Goal: Navigation & Orientation: Find specific page/section

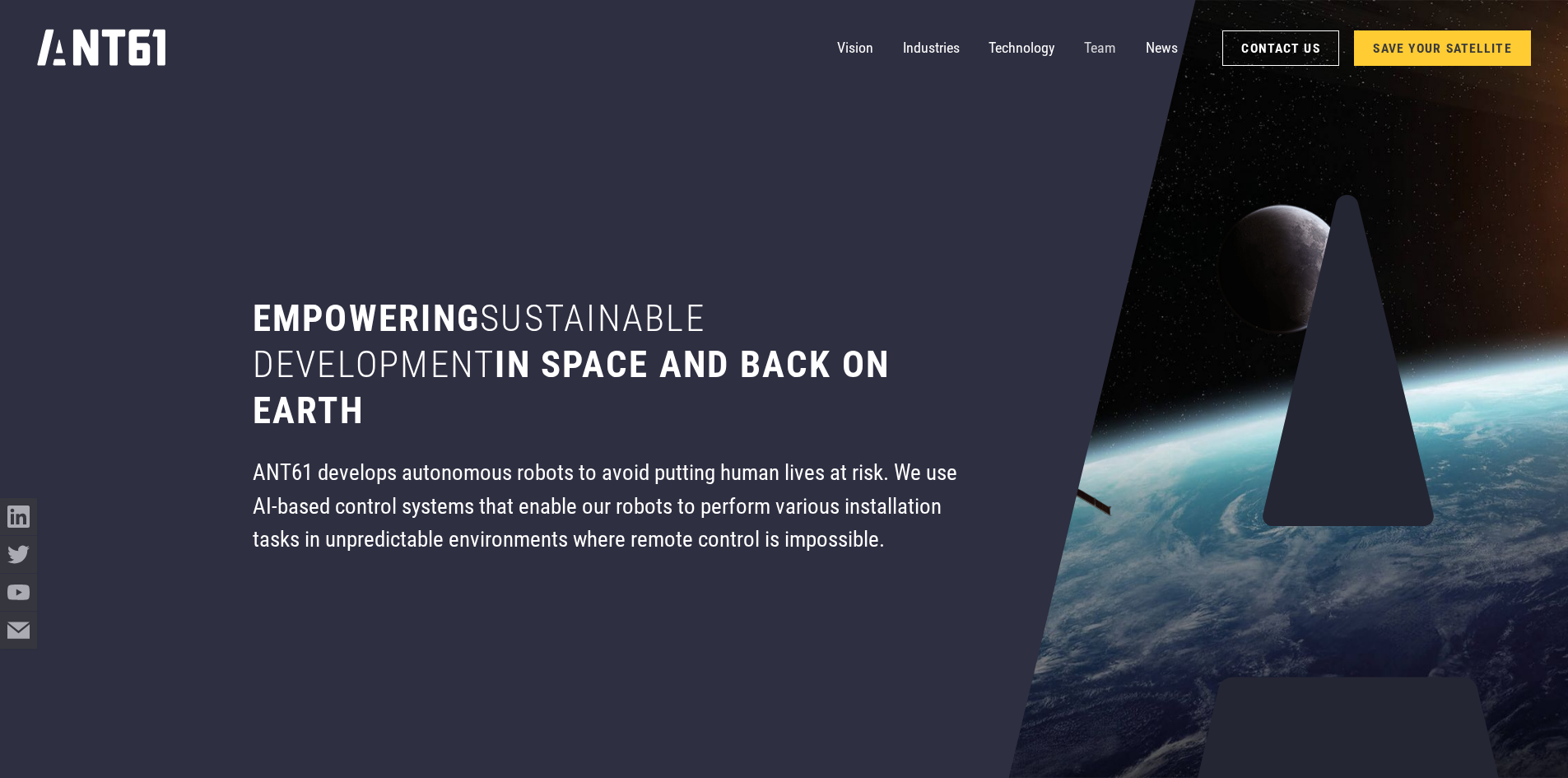
click at [1101, 45] on link "Team" at bounding box center [1100, 48] width 32 height 37
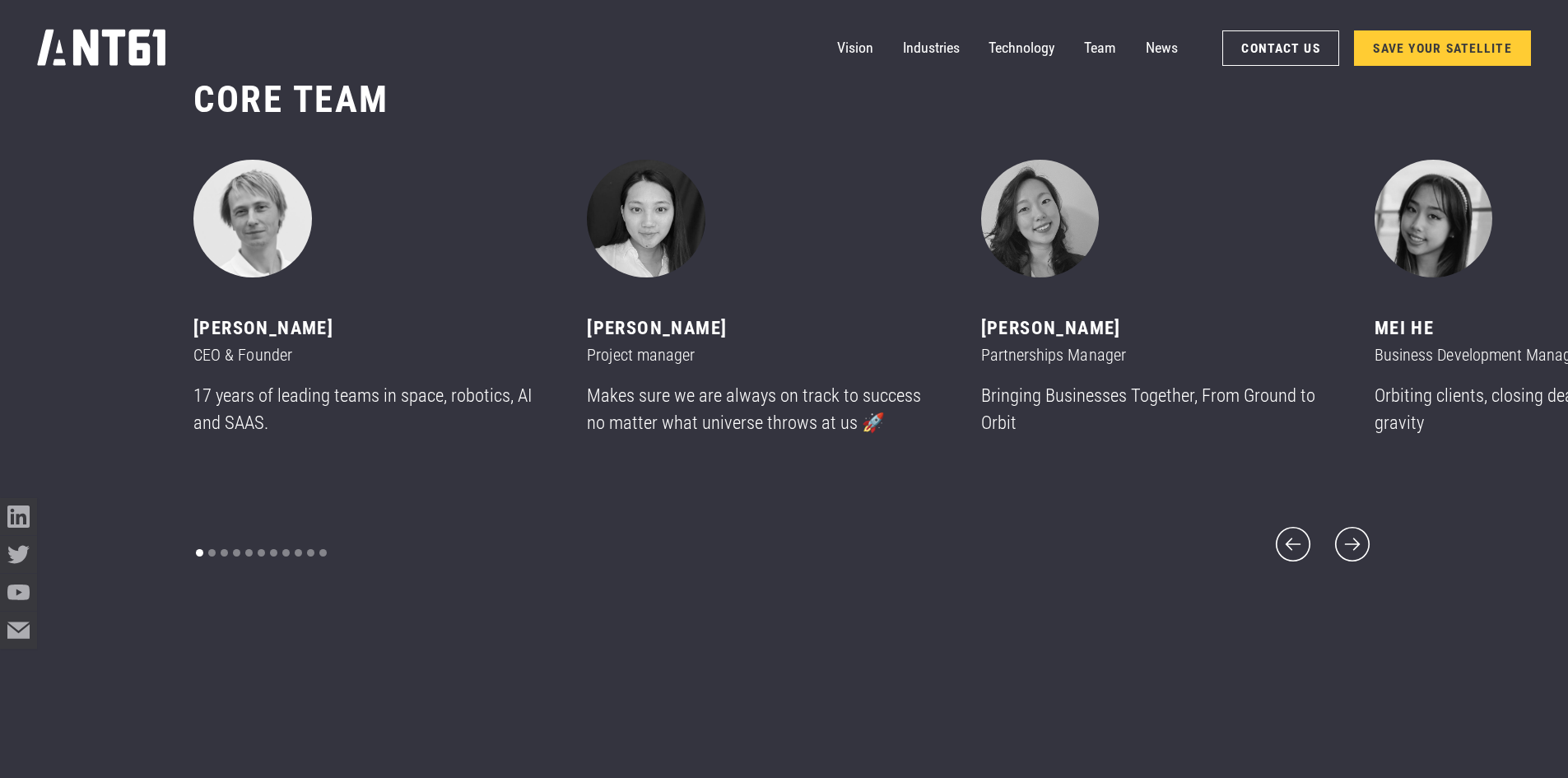
scroll to position [9399, 0]
click at [1349, 523] on icon "next slide" at bounding box center [1352, 542] width 44 height 44
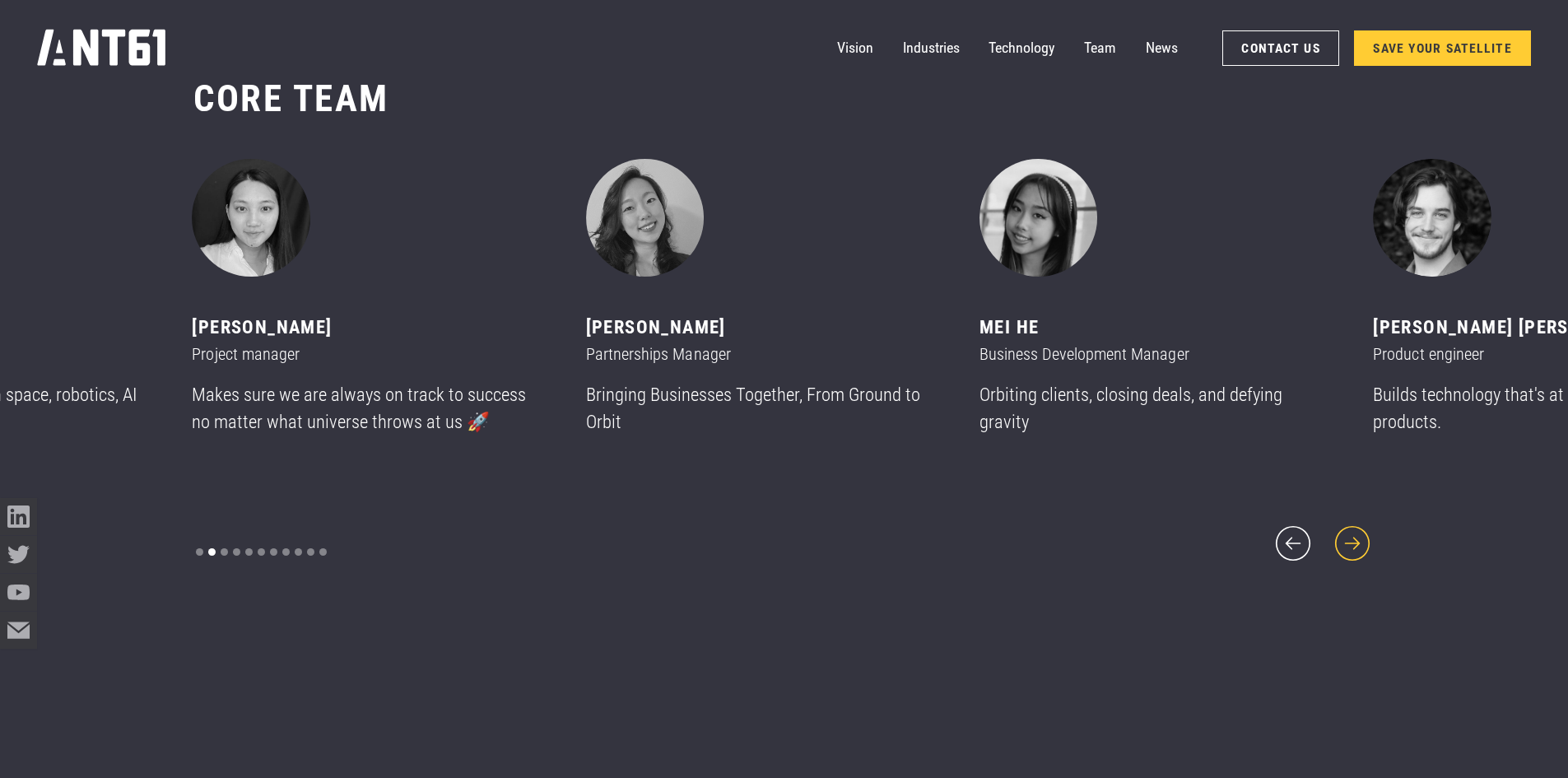
click at [1349, 523] on icon "next slide" at bounding box center [1352, 542] width 44 height 44
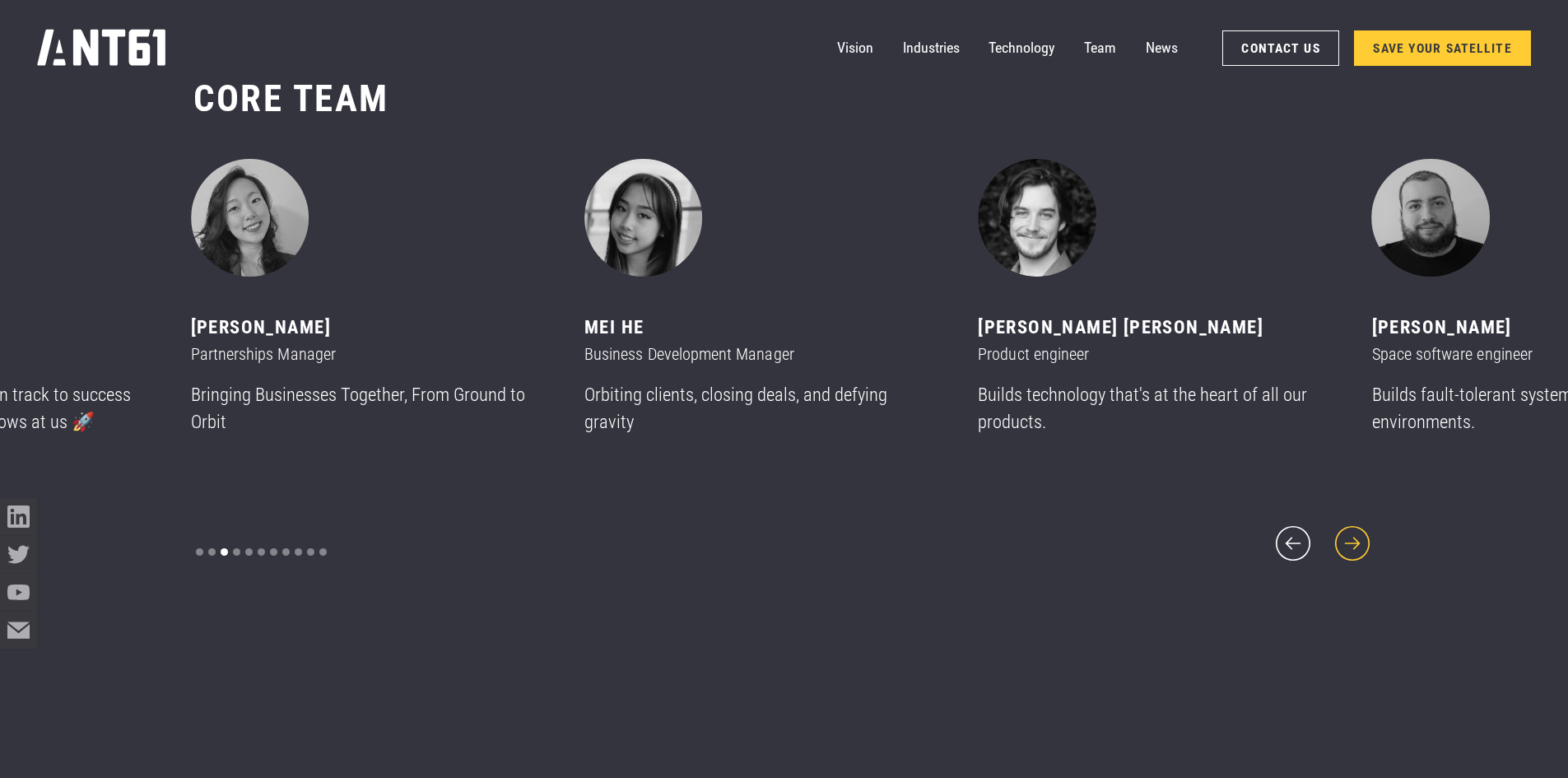
click at [1349, 523] on icon "next slide" at bounding box center [1352, 542] width 44 height 44
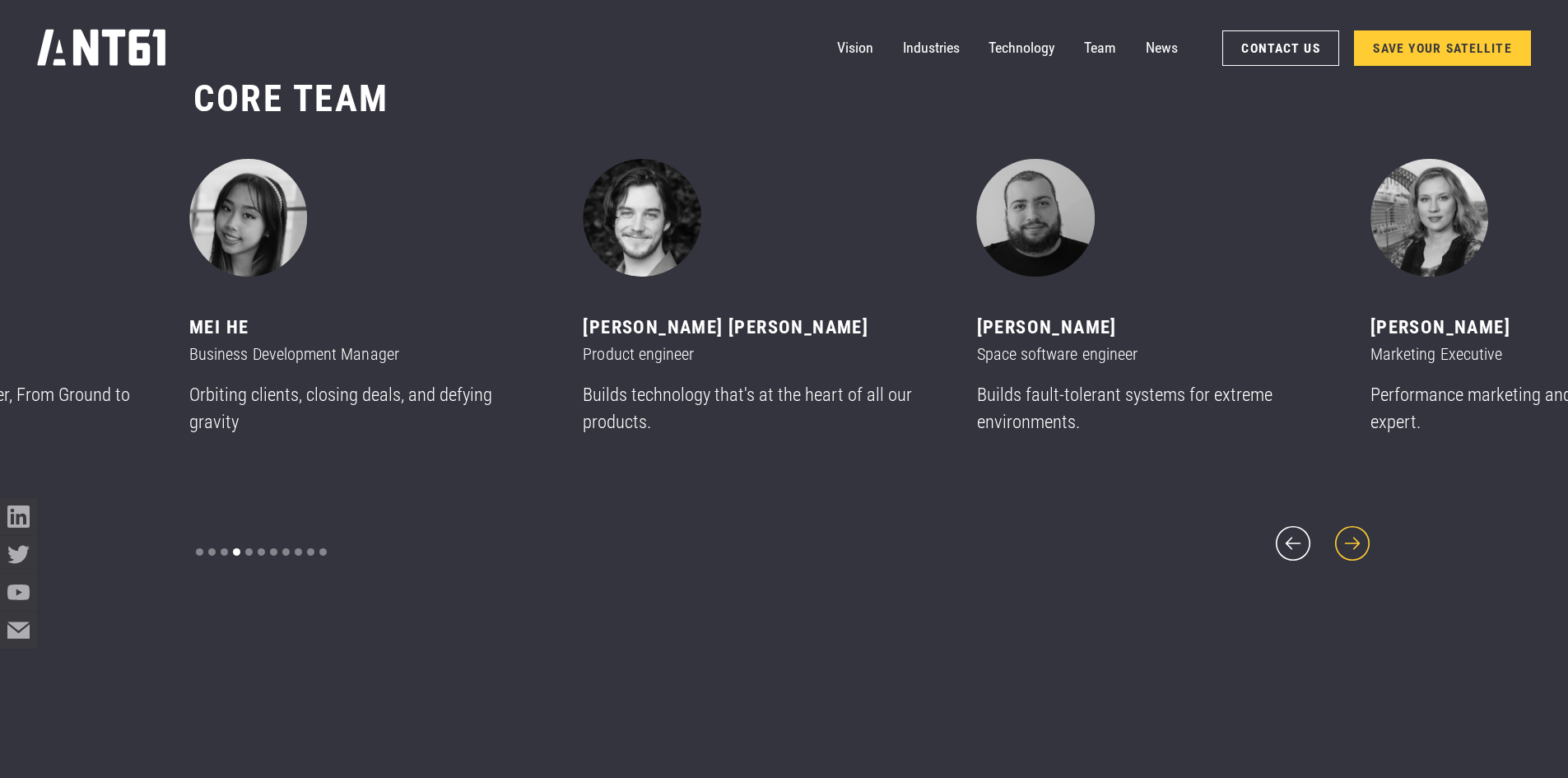
click at [1349, 523] on icon "next slide" at bounding box center [1352, 542] width 44 height 44
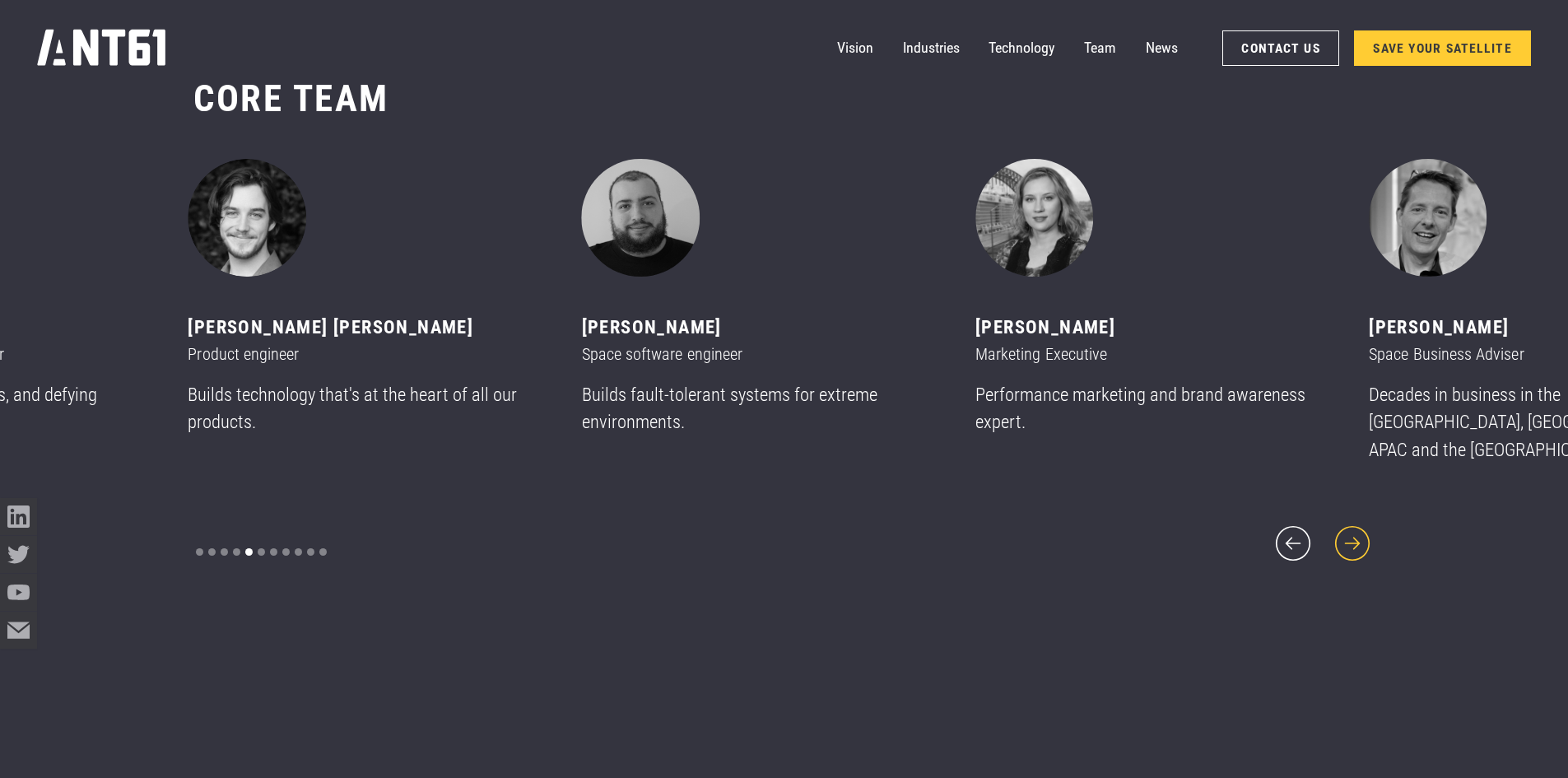
click at [1349, 523] on icon "next slide" at bounding box center [1352, 542] width 44 height 44
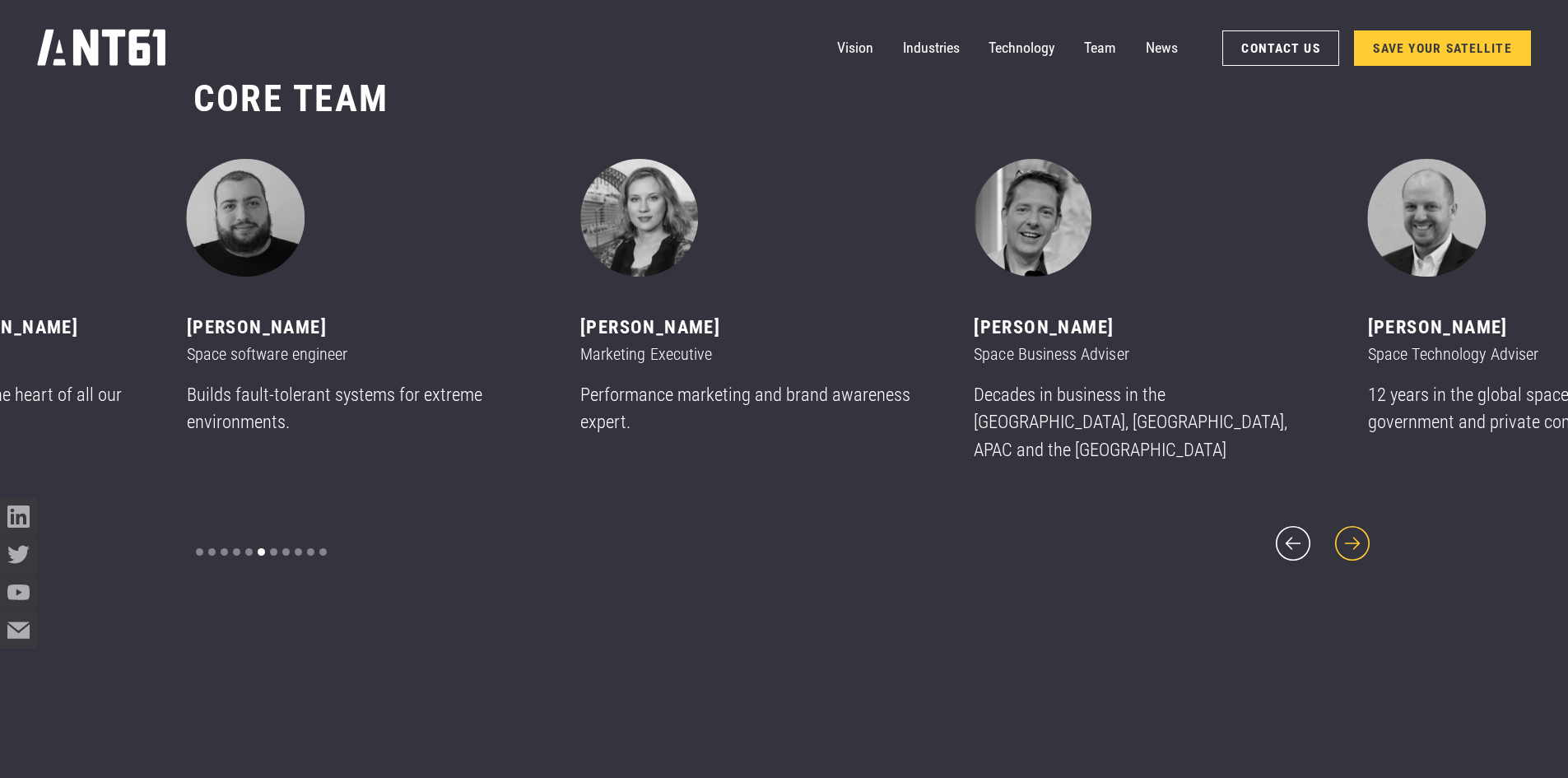
click at [1349, 523] on icon "next slide" at bounding box center [1352, 542] width 44 height 44
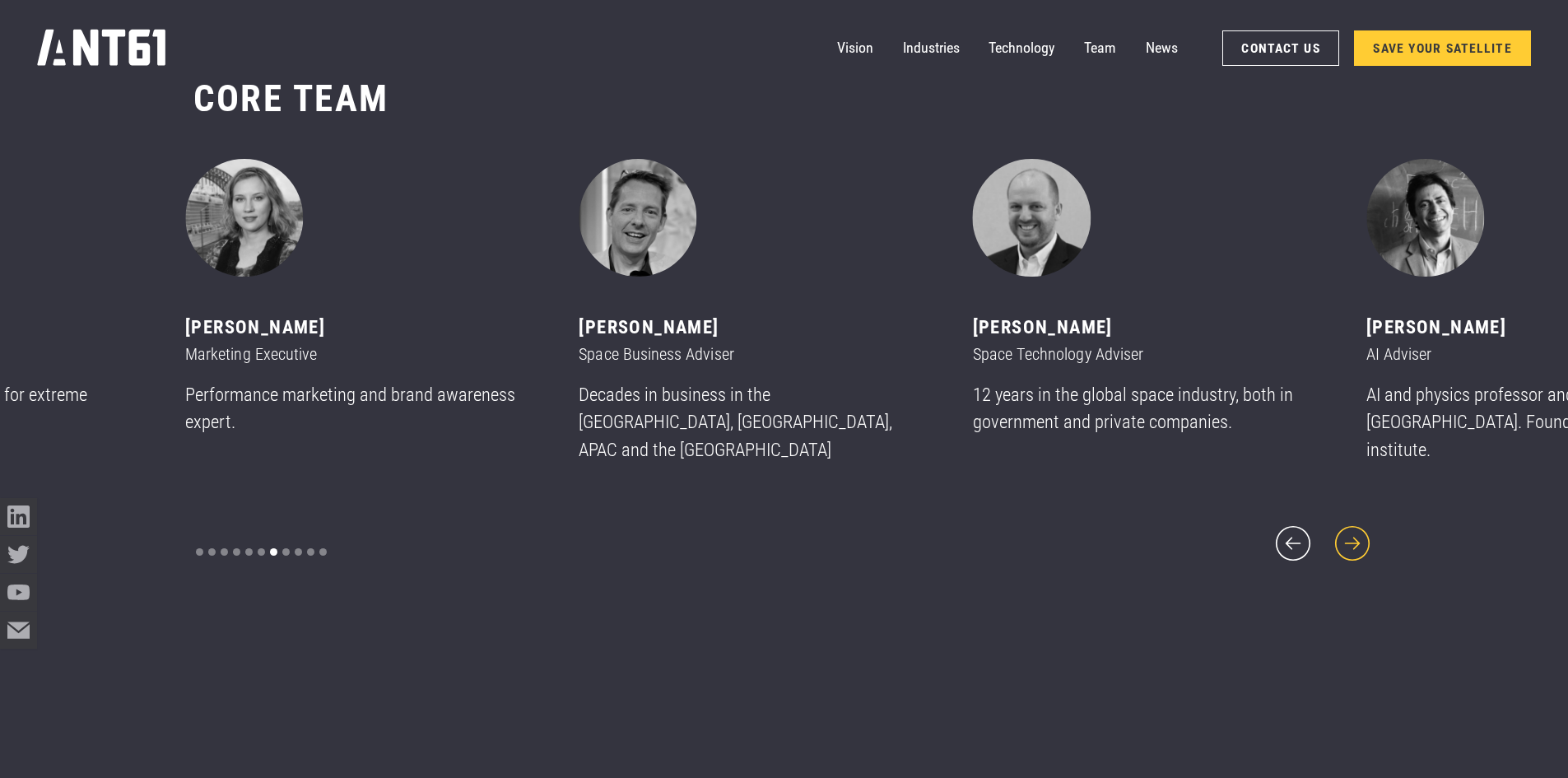
click at [1349, 523] on icon "next slide" at bounding box center [1352, 542] width 44 height 44
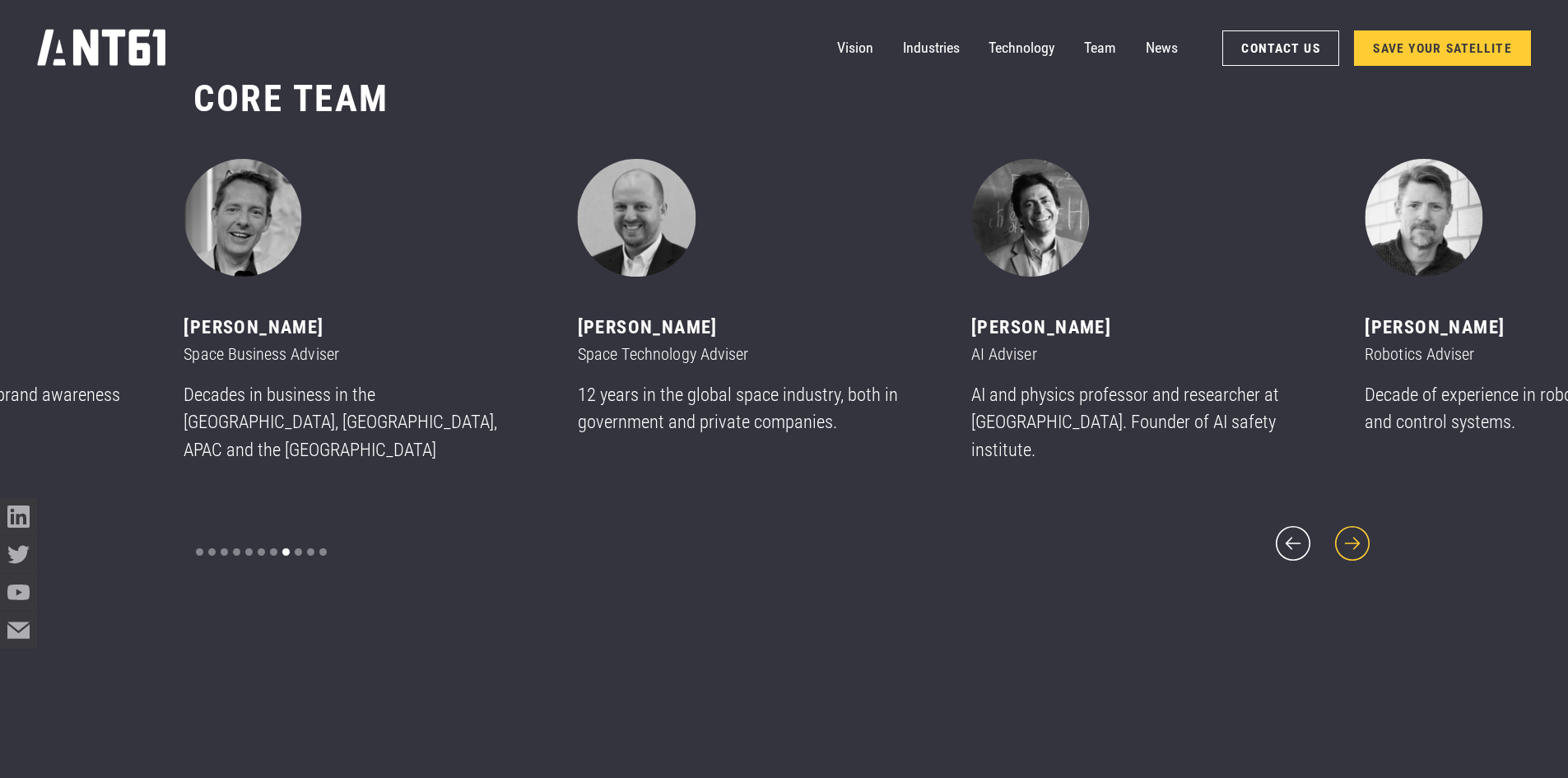
click at [1349, 523] on icon "next slide" at bounding box center [1352, 542] width 44 height 44
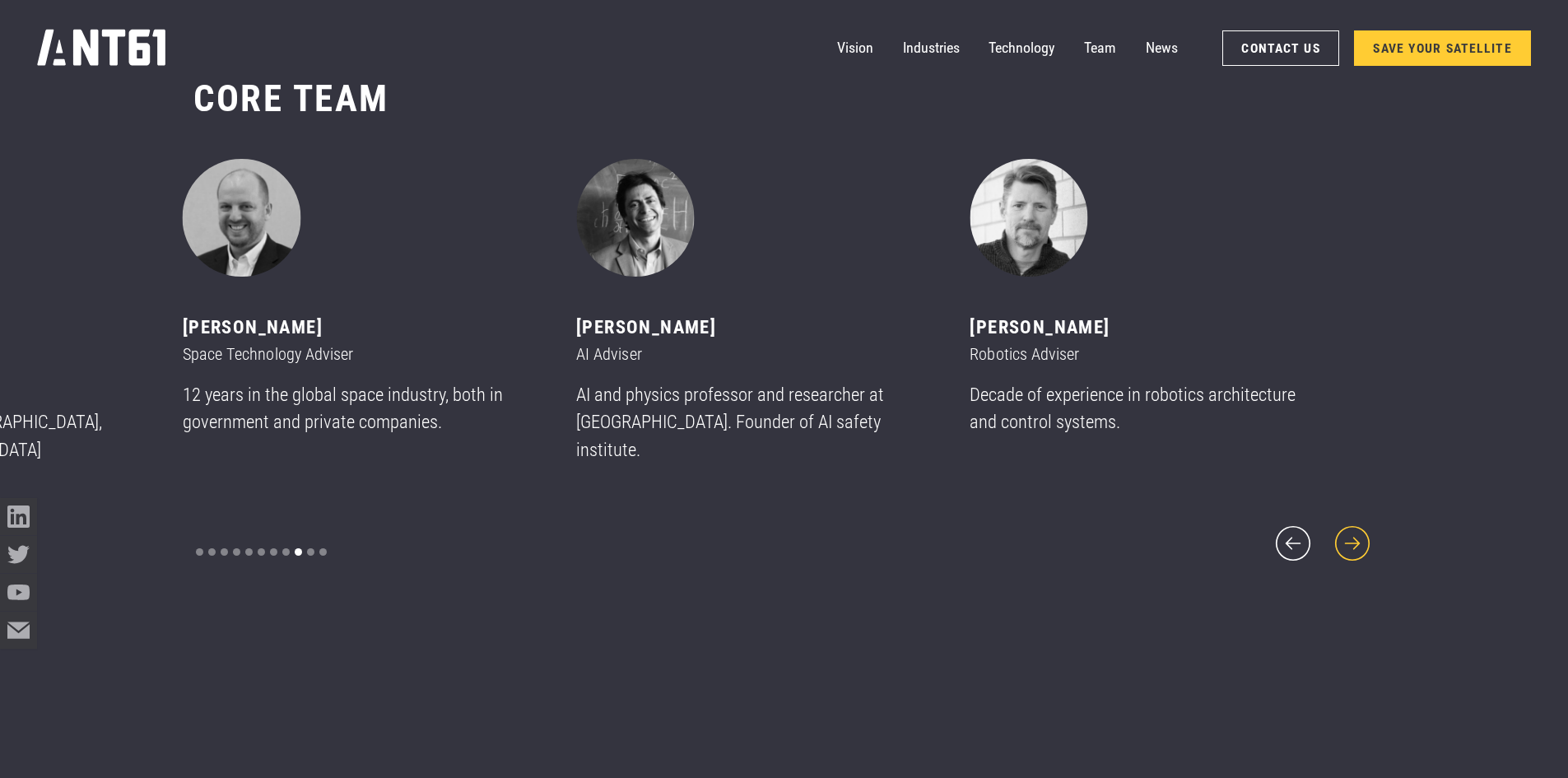
click at [1349, 523] on icon "next slide" at bounding box center [1352, 542] width 44 height 44
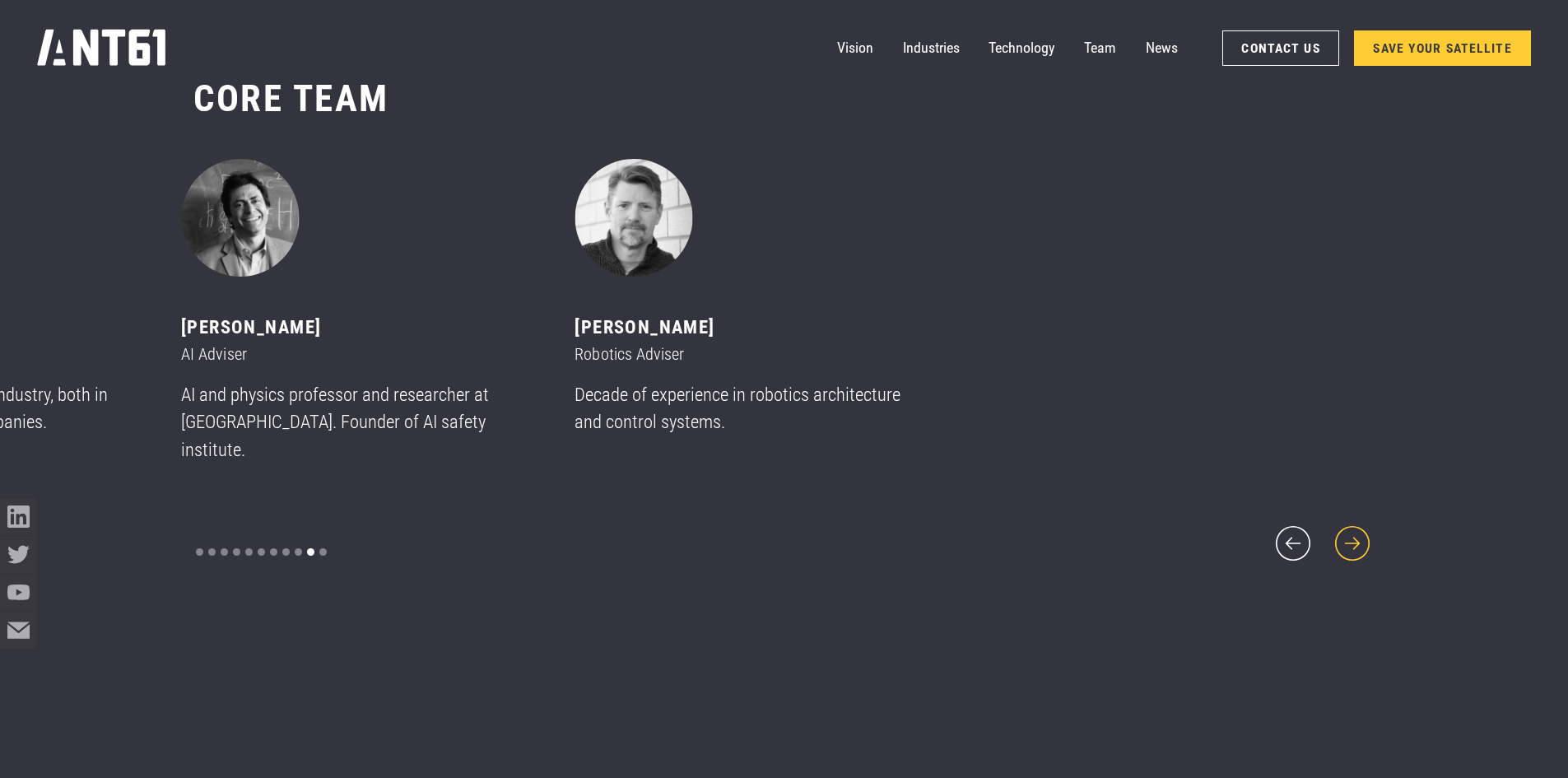
click at [1349, 523] on icon "next slide" at bounding box center [1352, 542] width 44 height 44
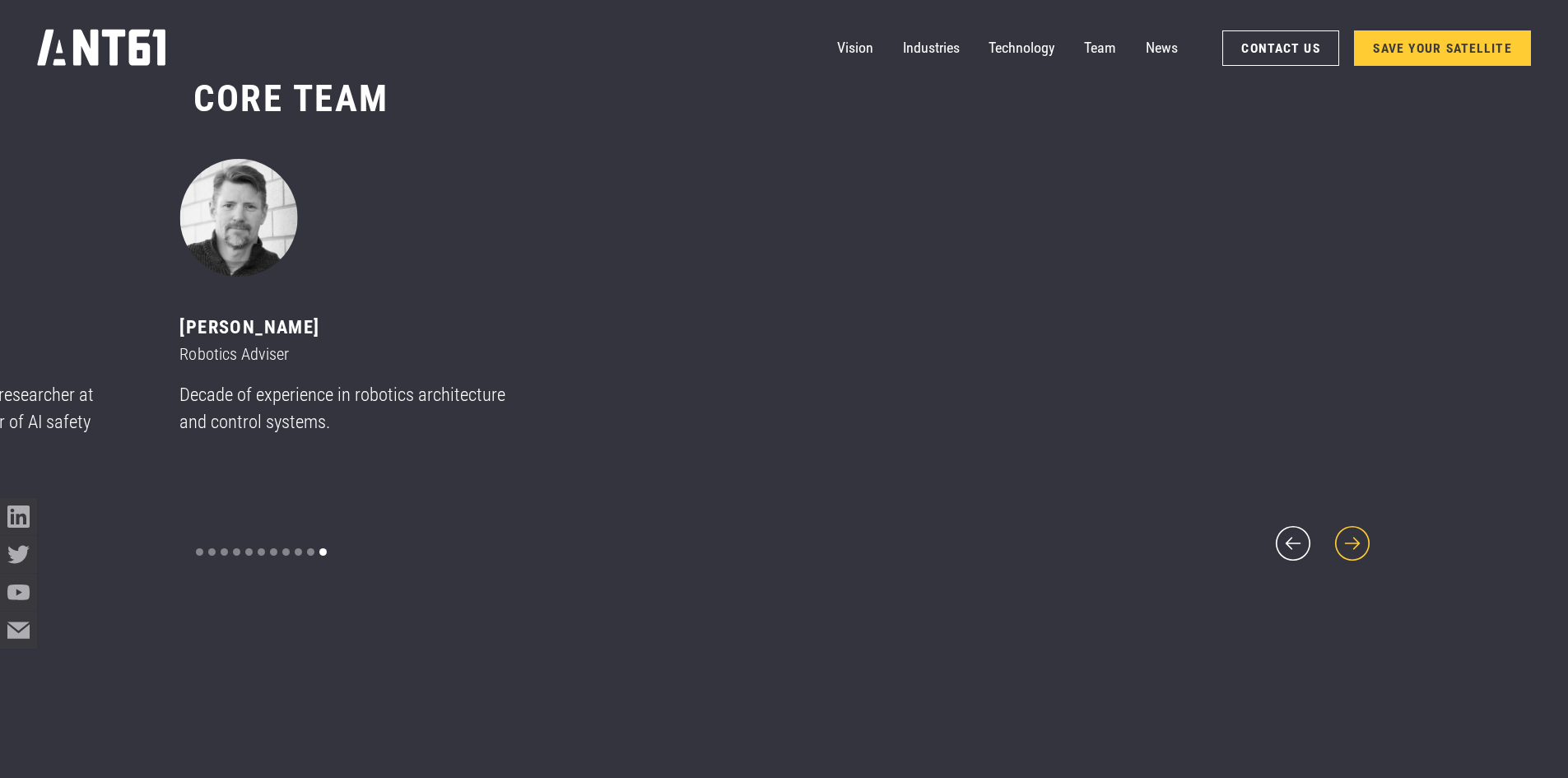
click at [1349, 523] on icon "next slide" at bounding box center [1352, 542] width 44 height 44
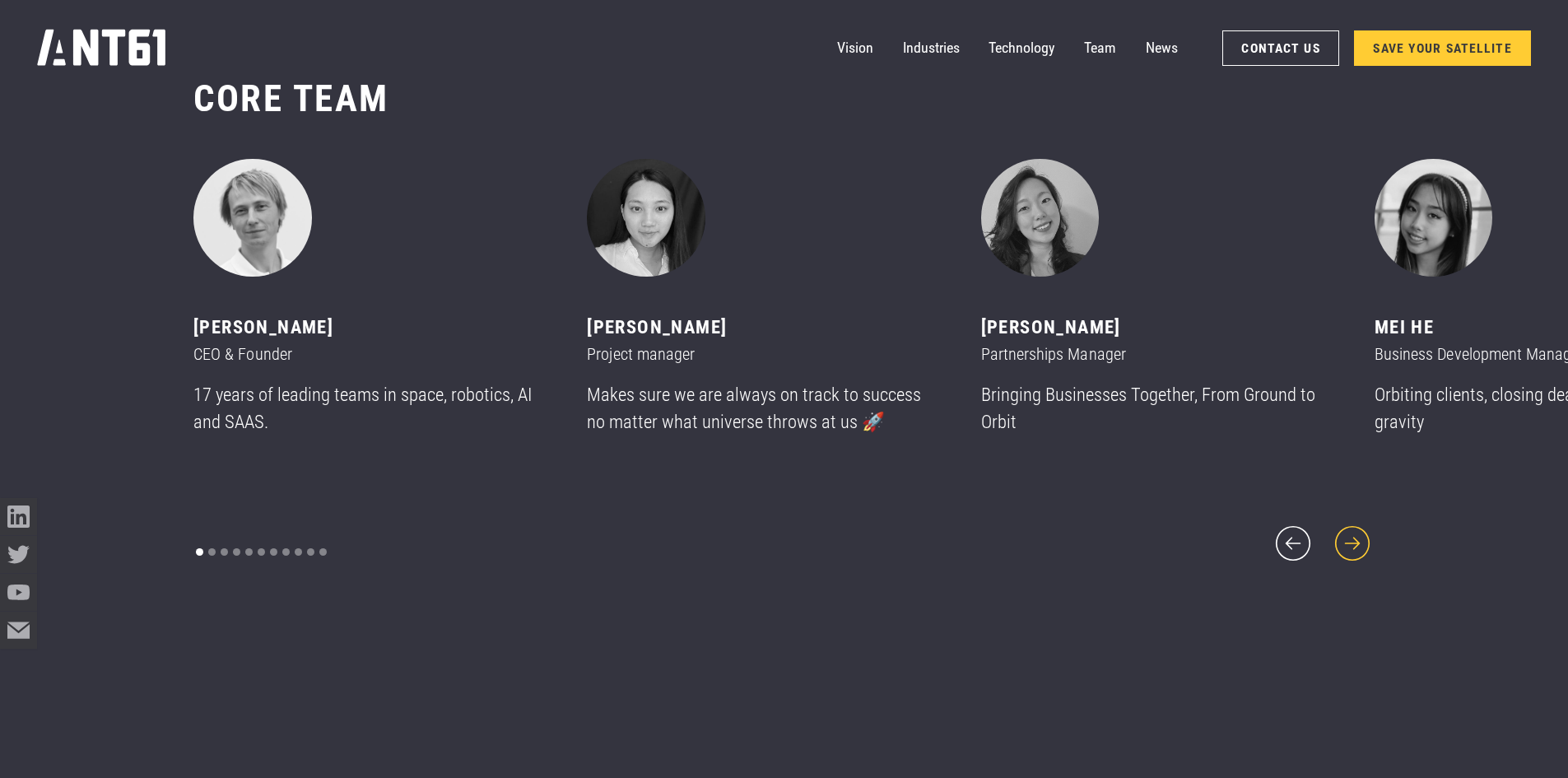
click at [1349, 523] on icon "next slide" at bounding box center [1352, 542] width 44 height 44
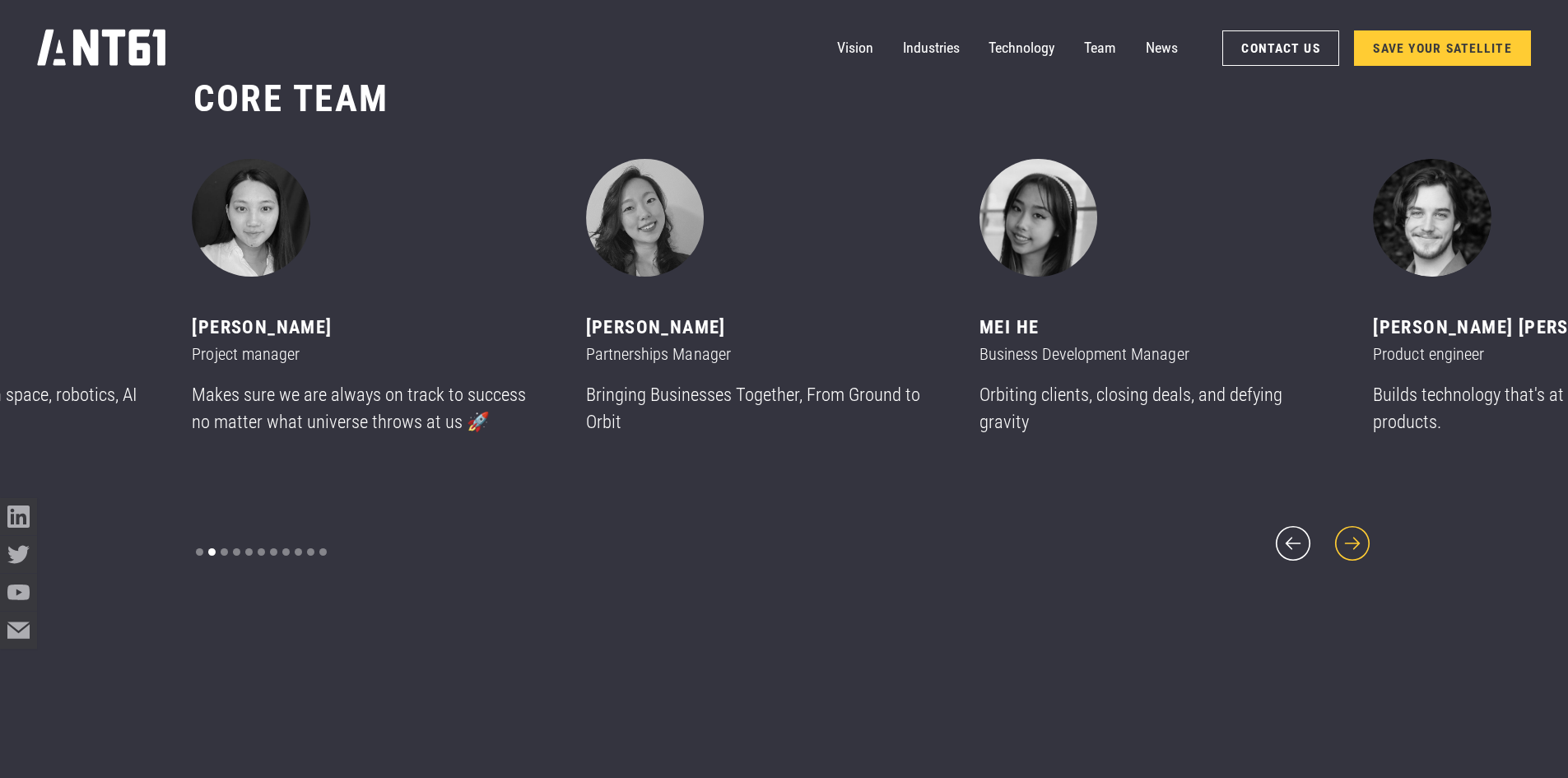
click at [1349, 523] on icon "next slide" at bounding box center [1352, 542] width 44 height 44
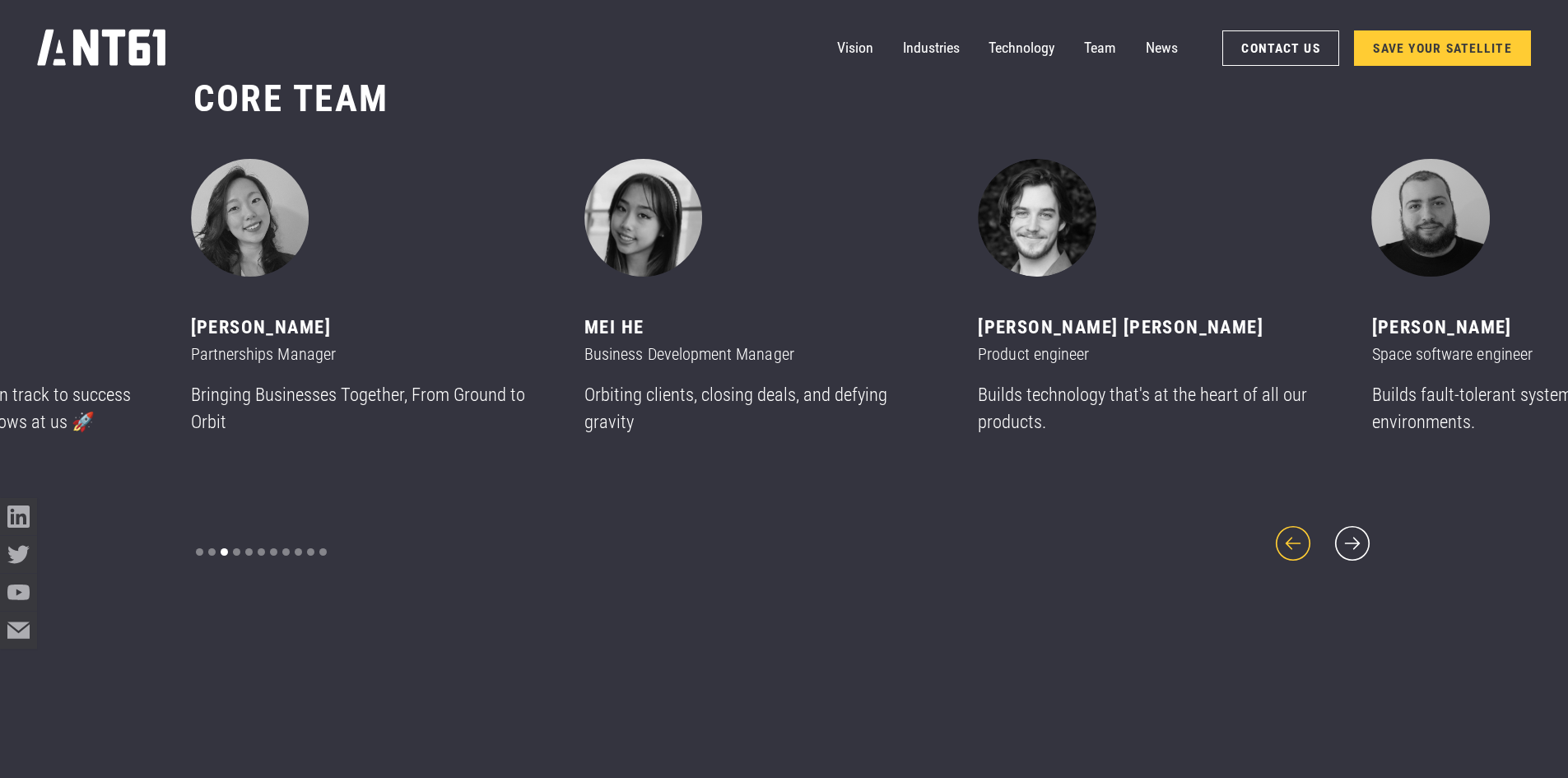
click at [1304, 529] on icon "previous slide" at bounding box center [1292, 542] width 44 height 44
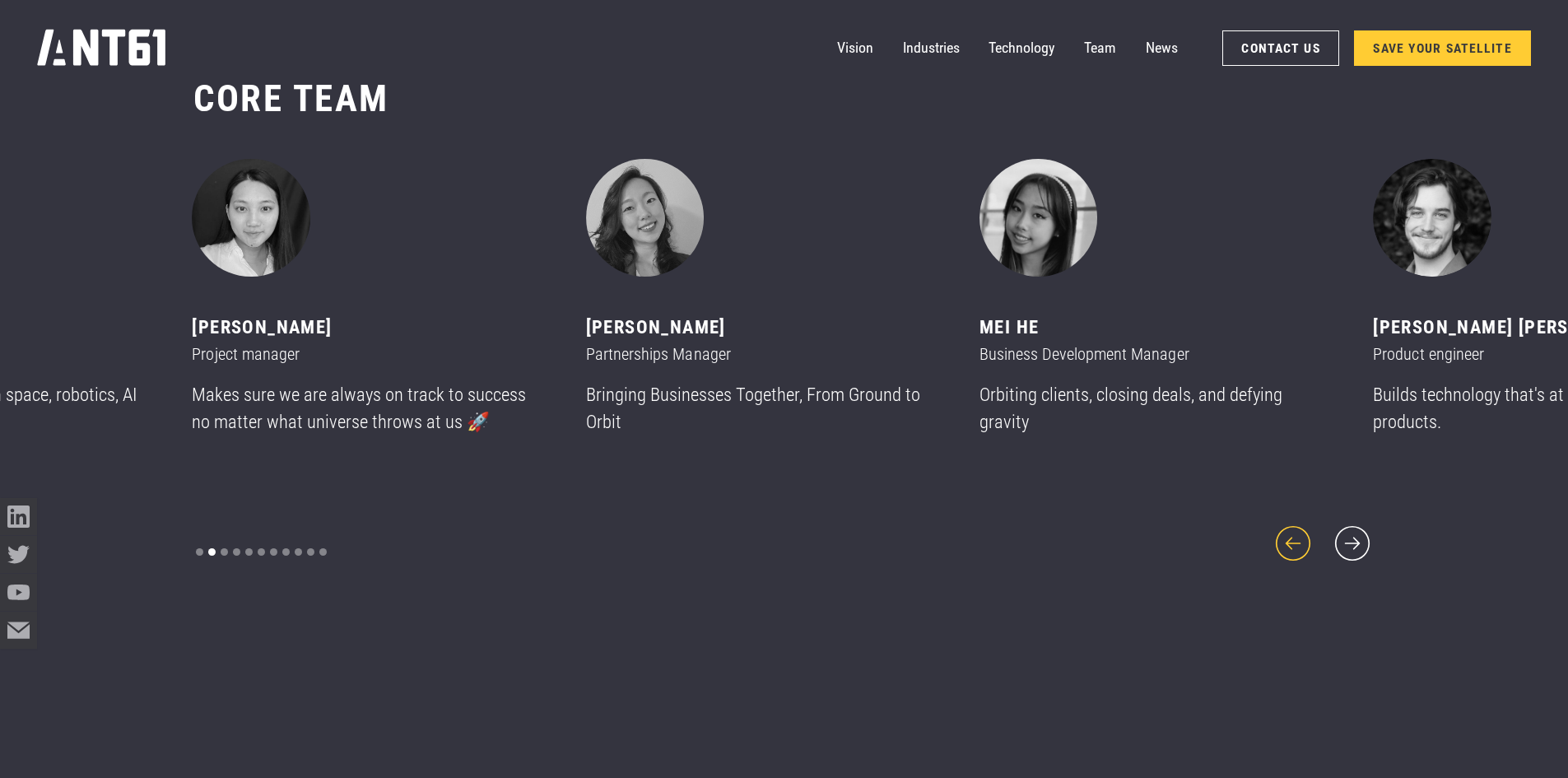
click at [1304, 529] on icon "previous slide" at bounding box center [1292, 542] width 44 height 44
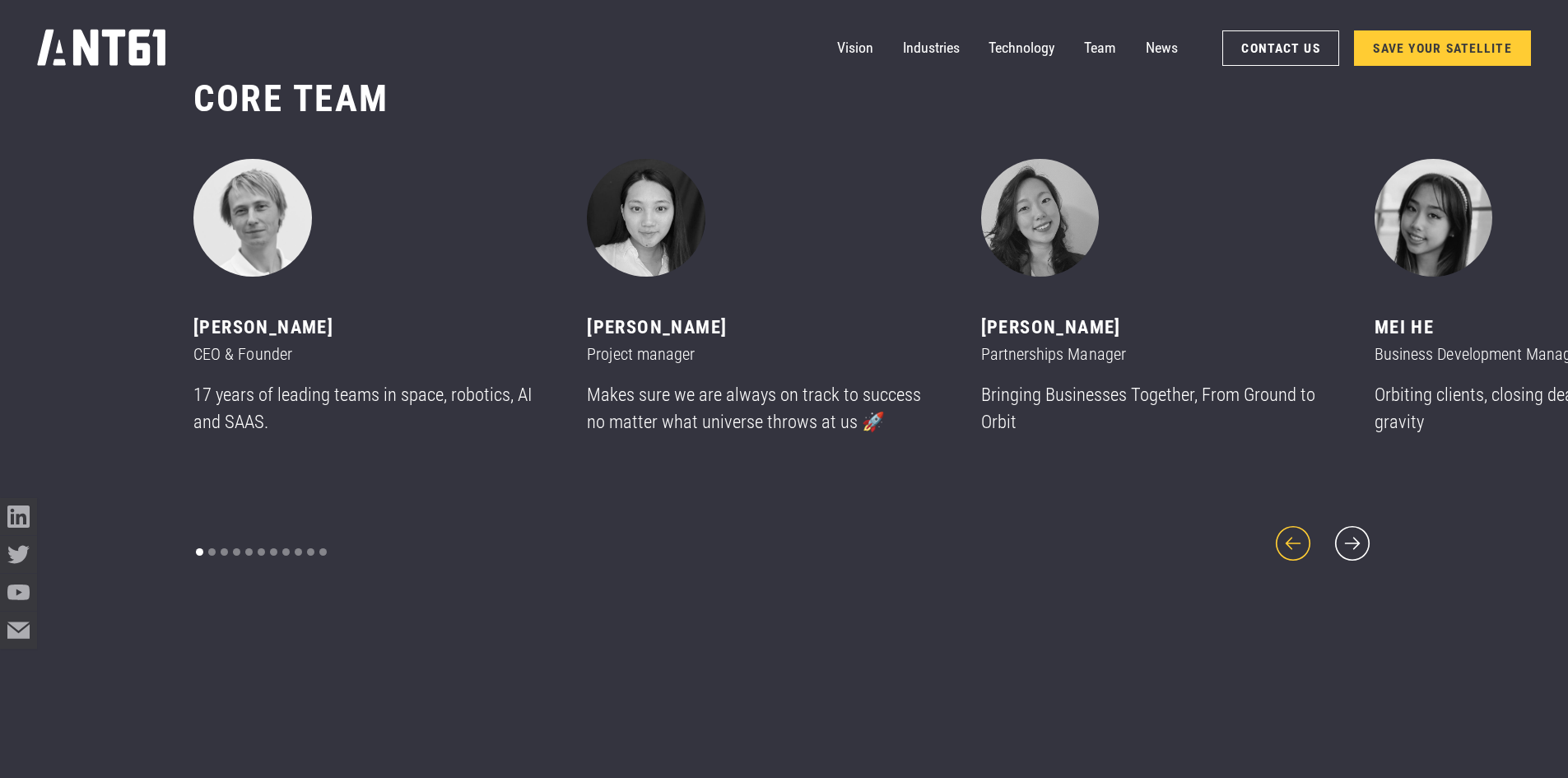
click at [1304, 529] on icon "previous slide" at bounding box center [1292, 542] width 44 height 44
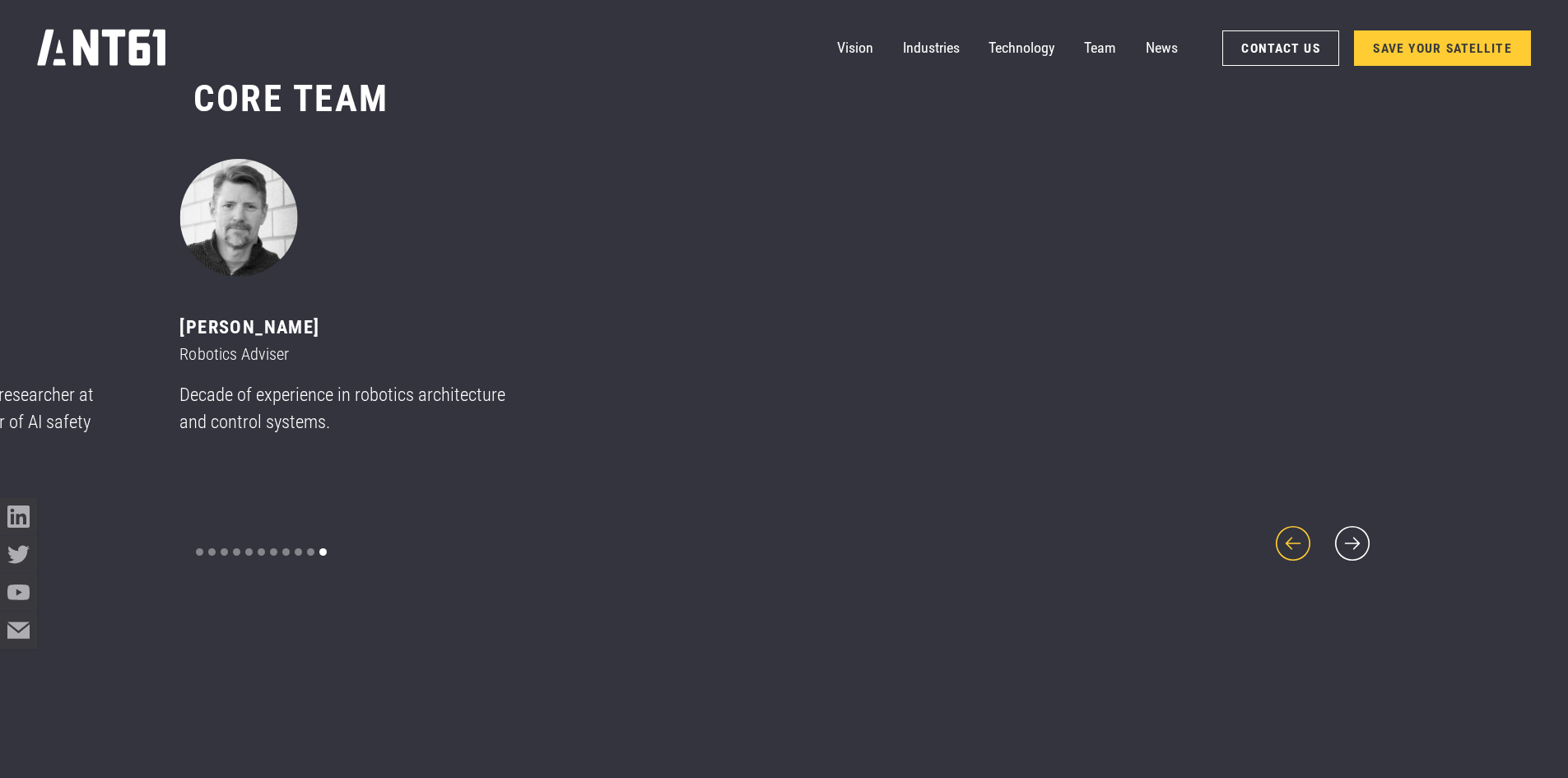
click at [1304, 529] on icon "previous slide" at bounding box center [1292, 542] width 44 height 44
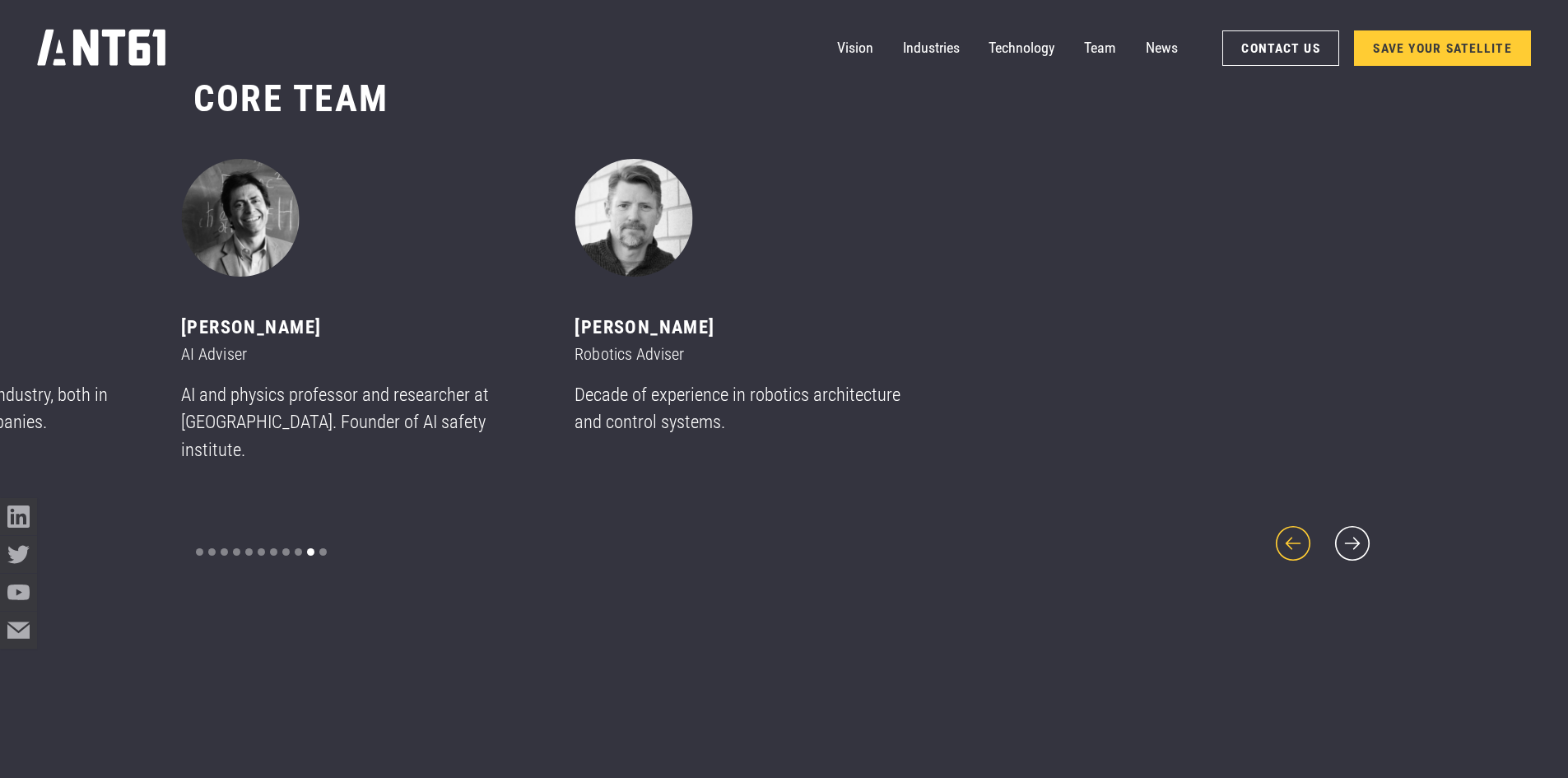
click at [1304, 529] on icon "previous slide" at bounding box center [1292, 542] width 44 height 44
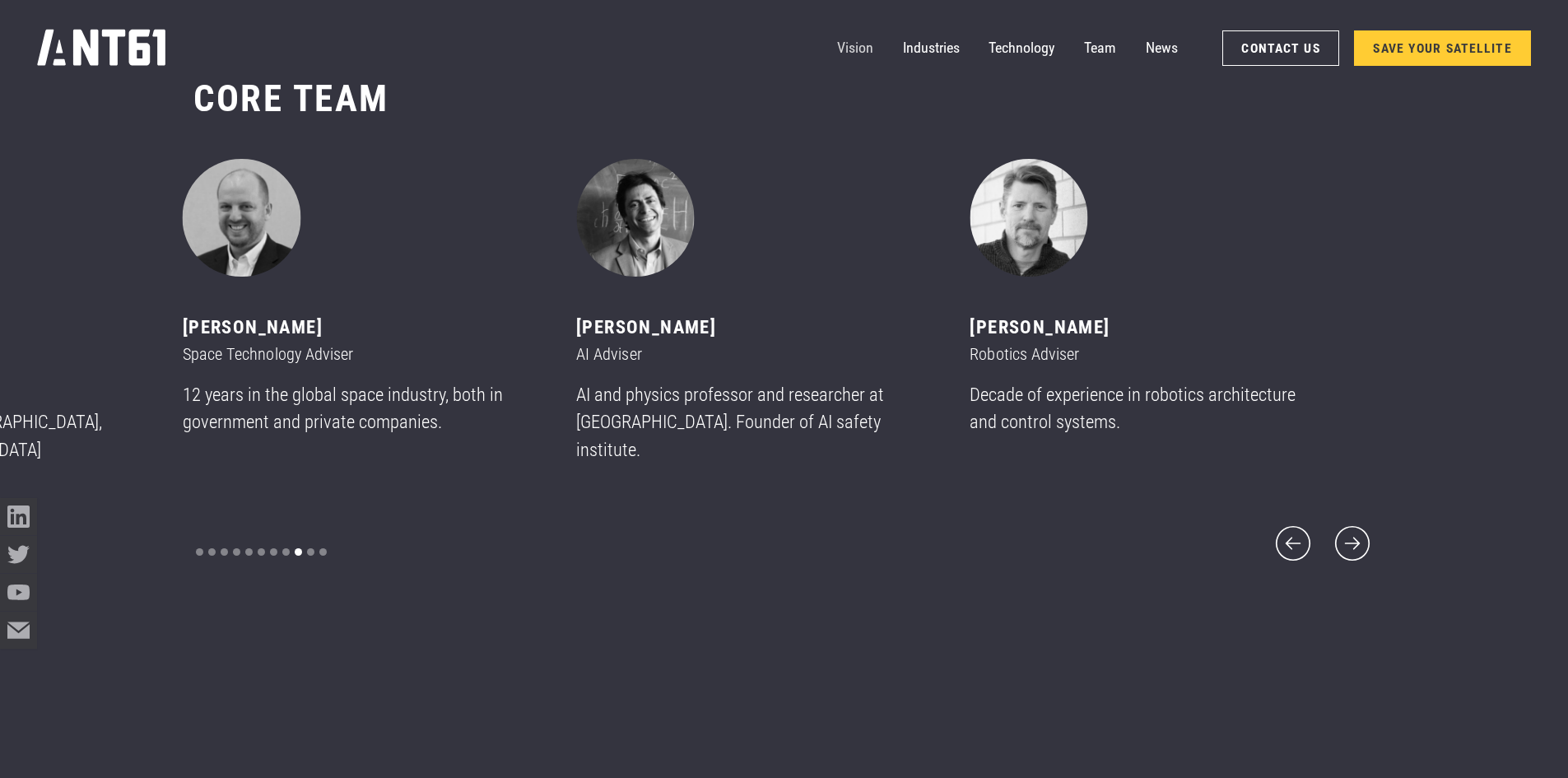
click at [844, 50] on link "Vision" at bounding box center [855, 48] width 36 height 37
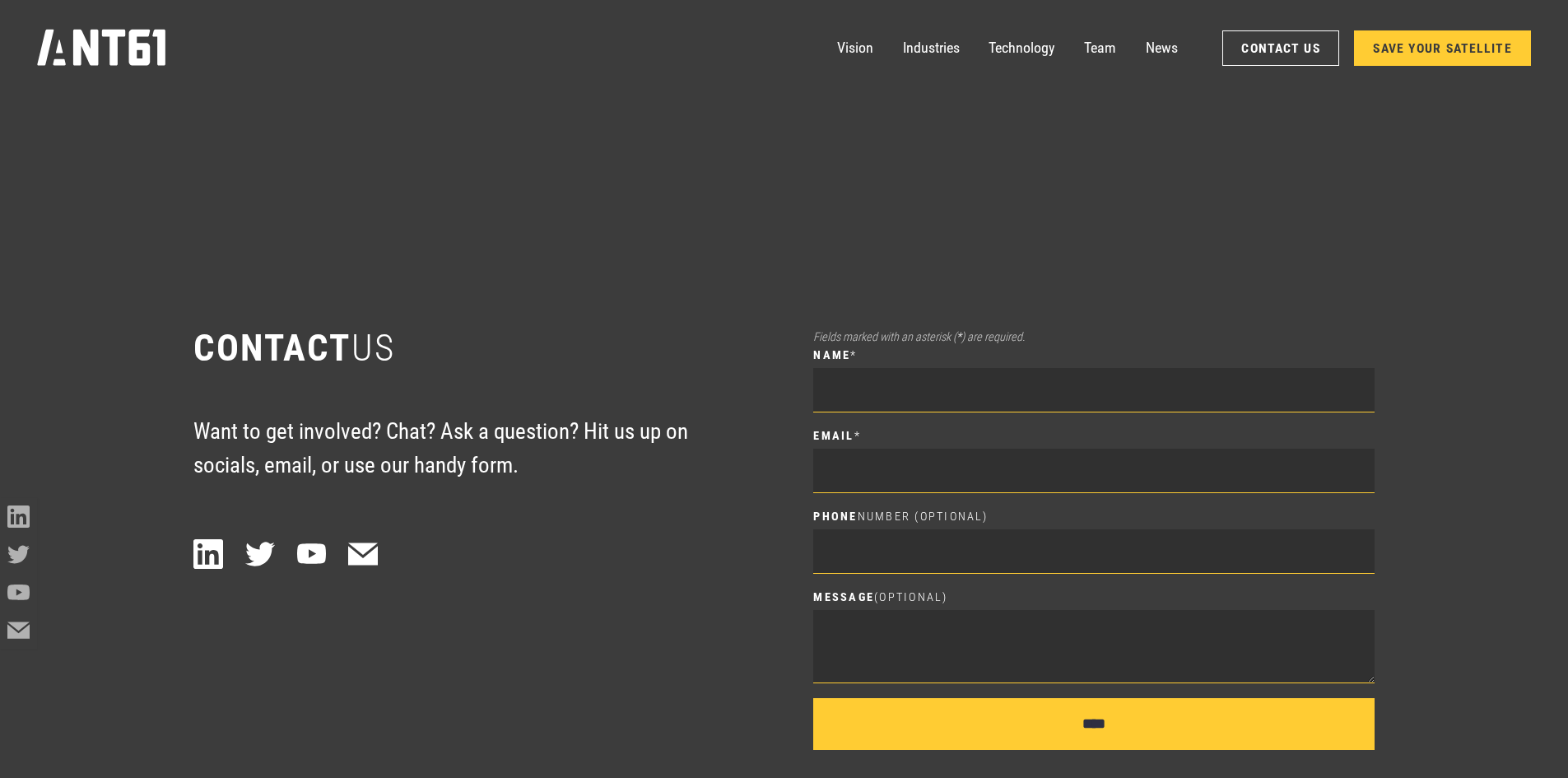
scroll to position [10846, 0]
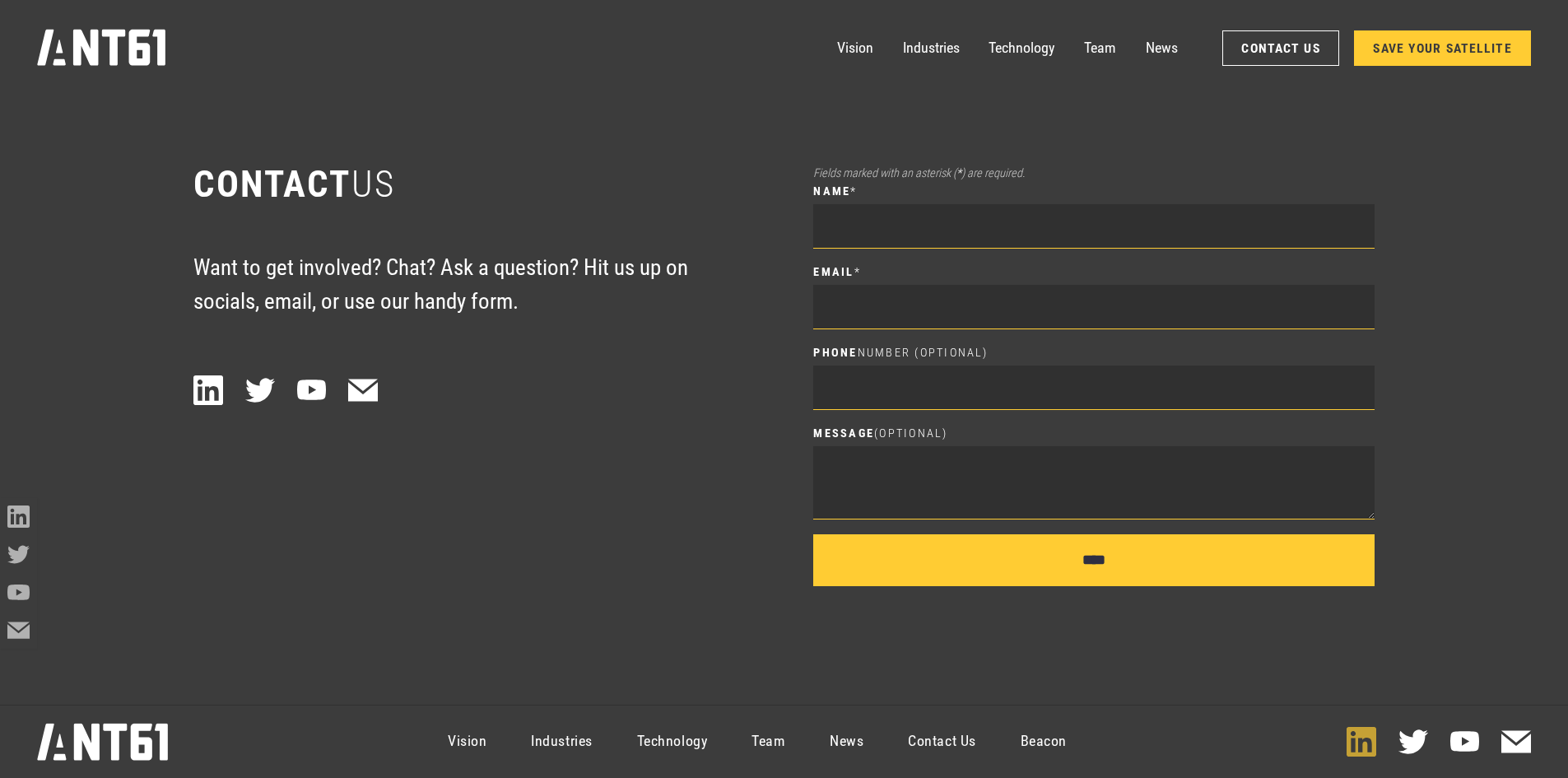
click at [1361, 741] on icon "LinkedIn icon" at bounding box center [1361, 741] width 30 height 30
click at [79, 59] on icon "home" at bounding box center [102, 47] width 131 height 37
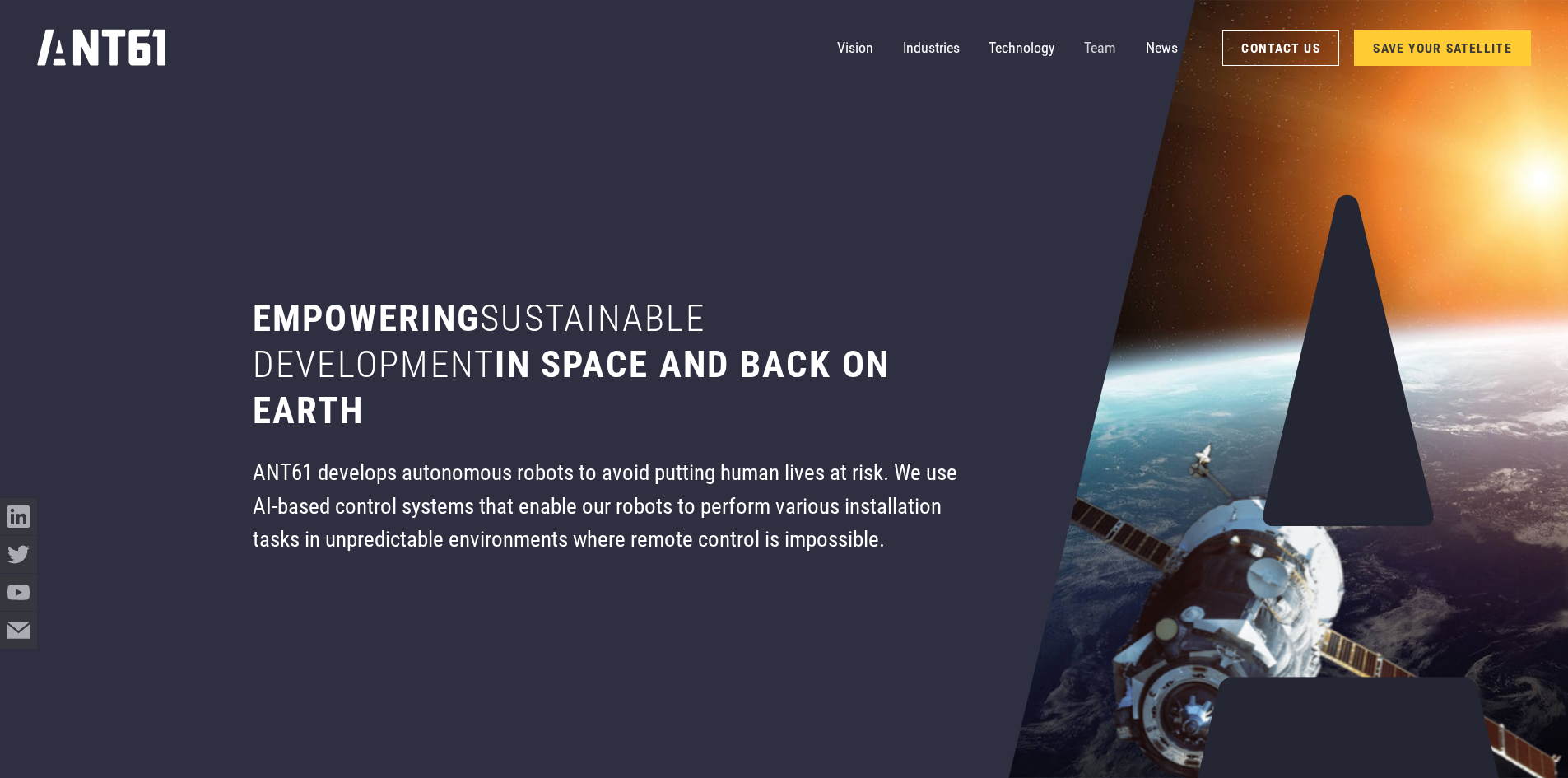
click at [1108, 43] on link "Team" at bounding box center [1100, 48] width 32 height 37
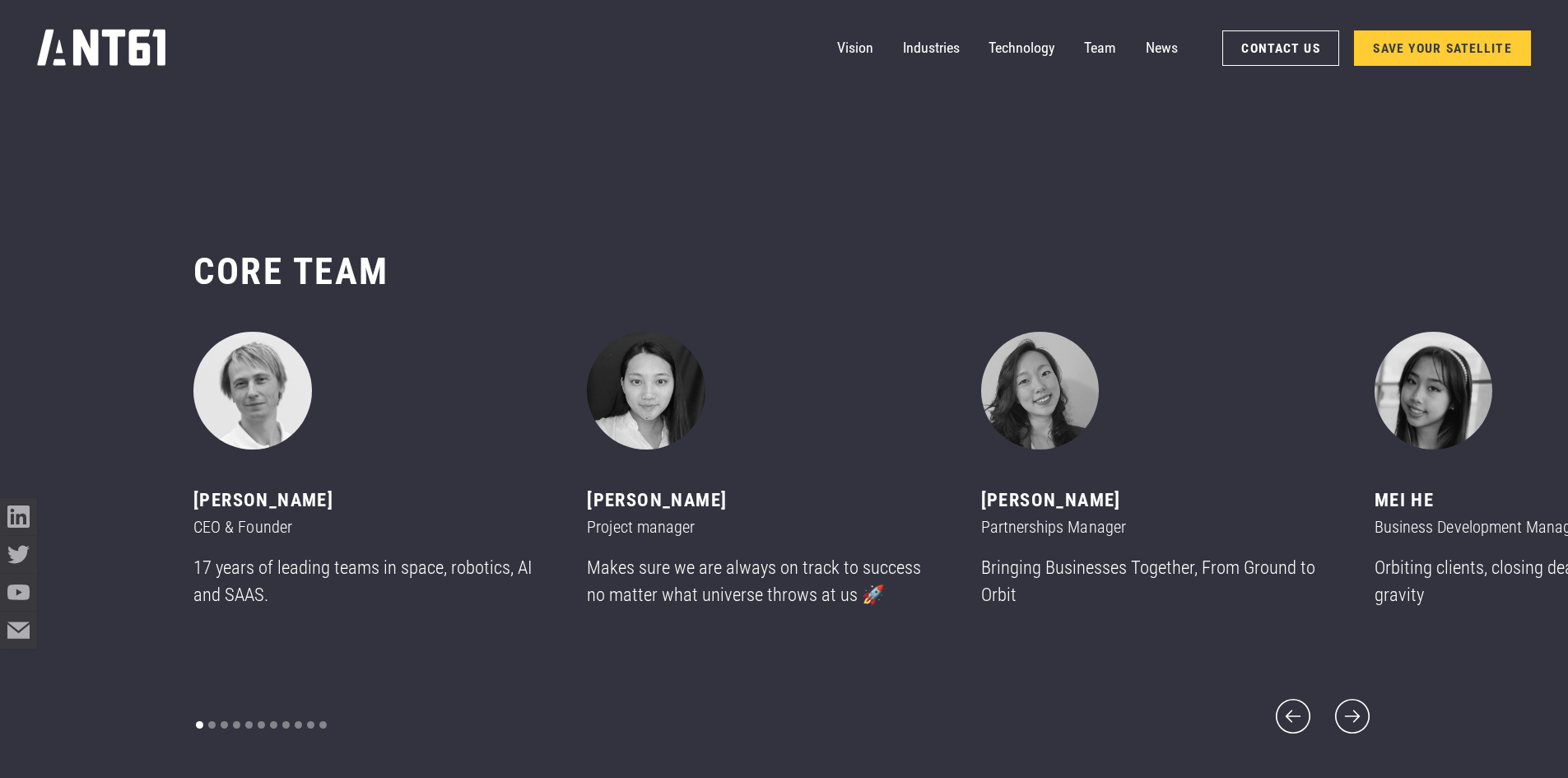
scroll to position [9235, 0]
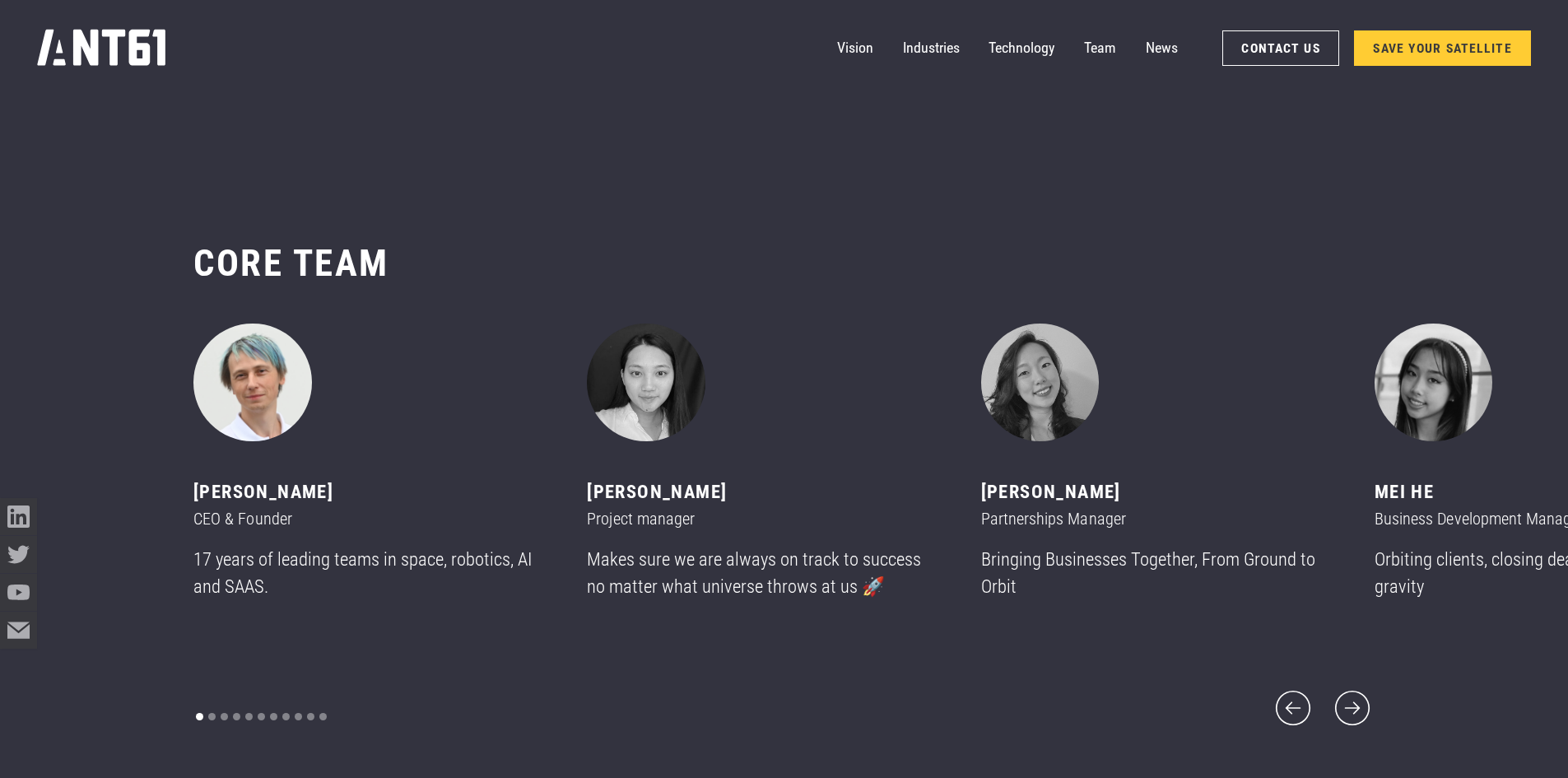
click at [286, 404] on img "1 of 11" at bounding box center [253, 383] width 119 height 119
click at [261, 498] on div "Mikhail asavkin" at bounding box center [367, 492] width 349 height 28
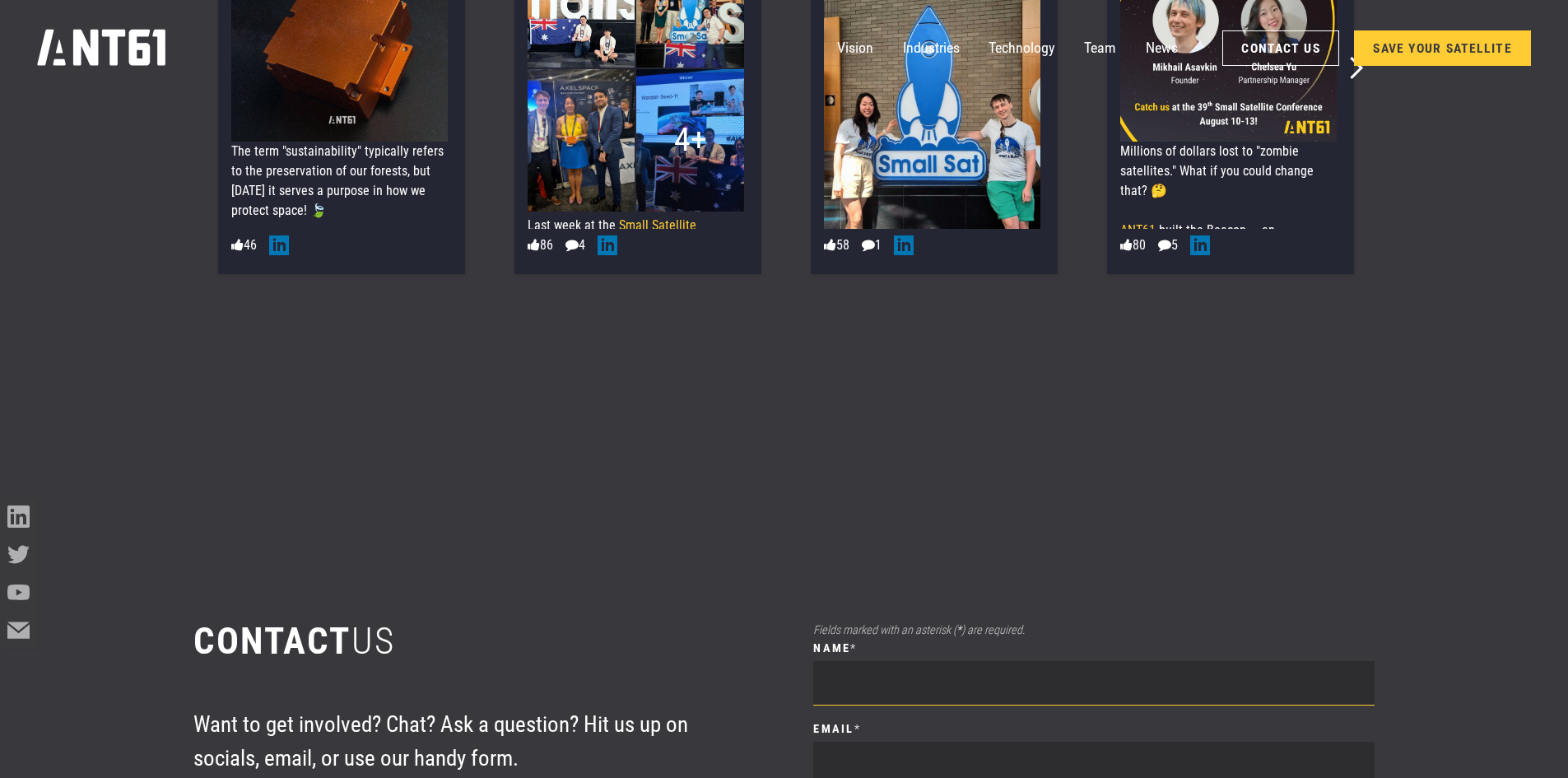
scroll to position [10140, 0]
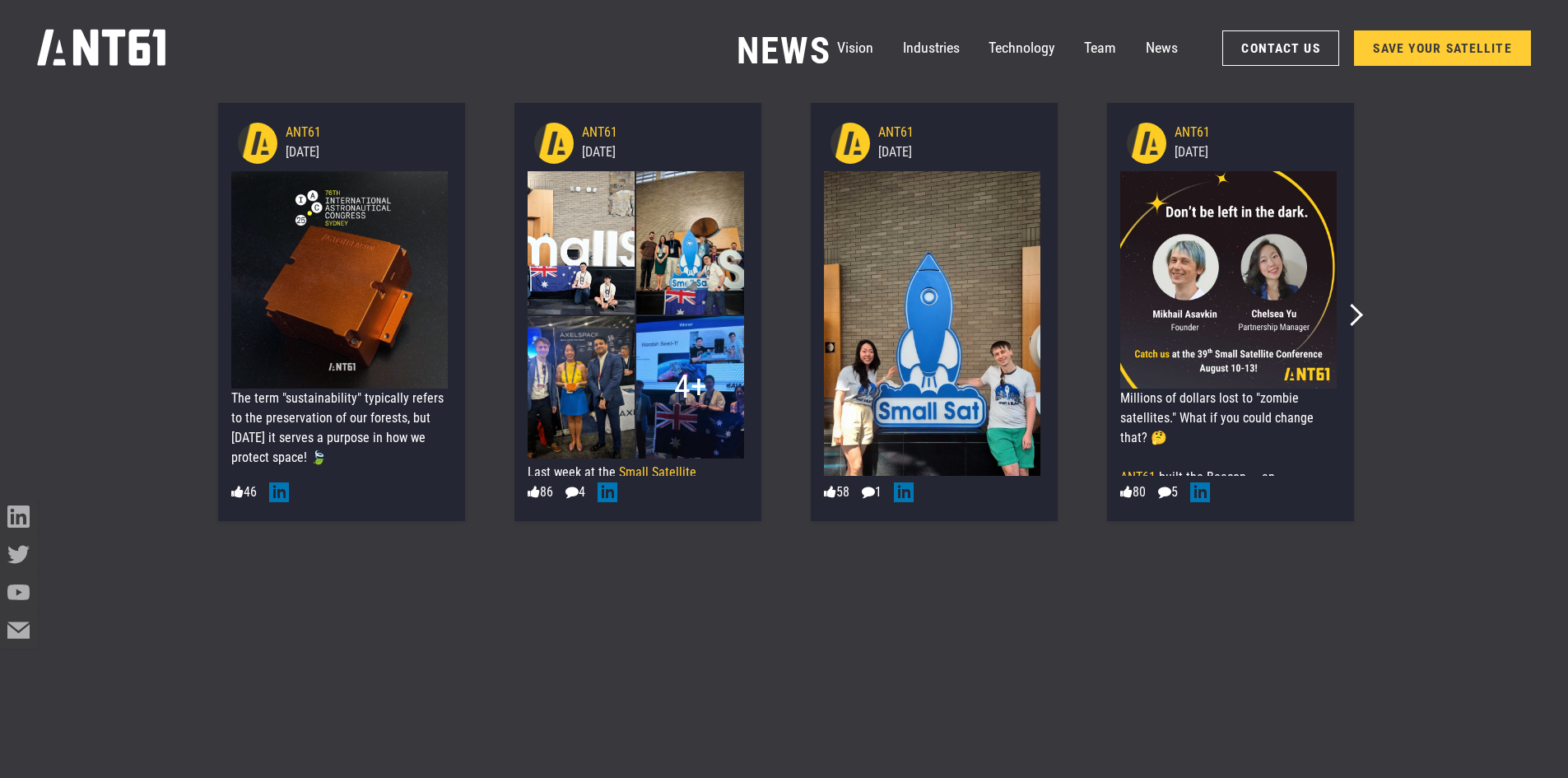
click at [664, 331] on img at bounding box center [690, 387] width 108 height 143
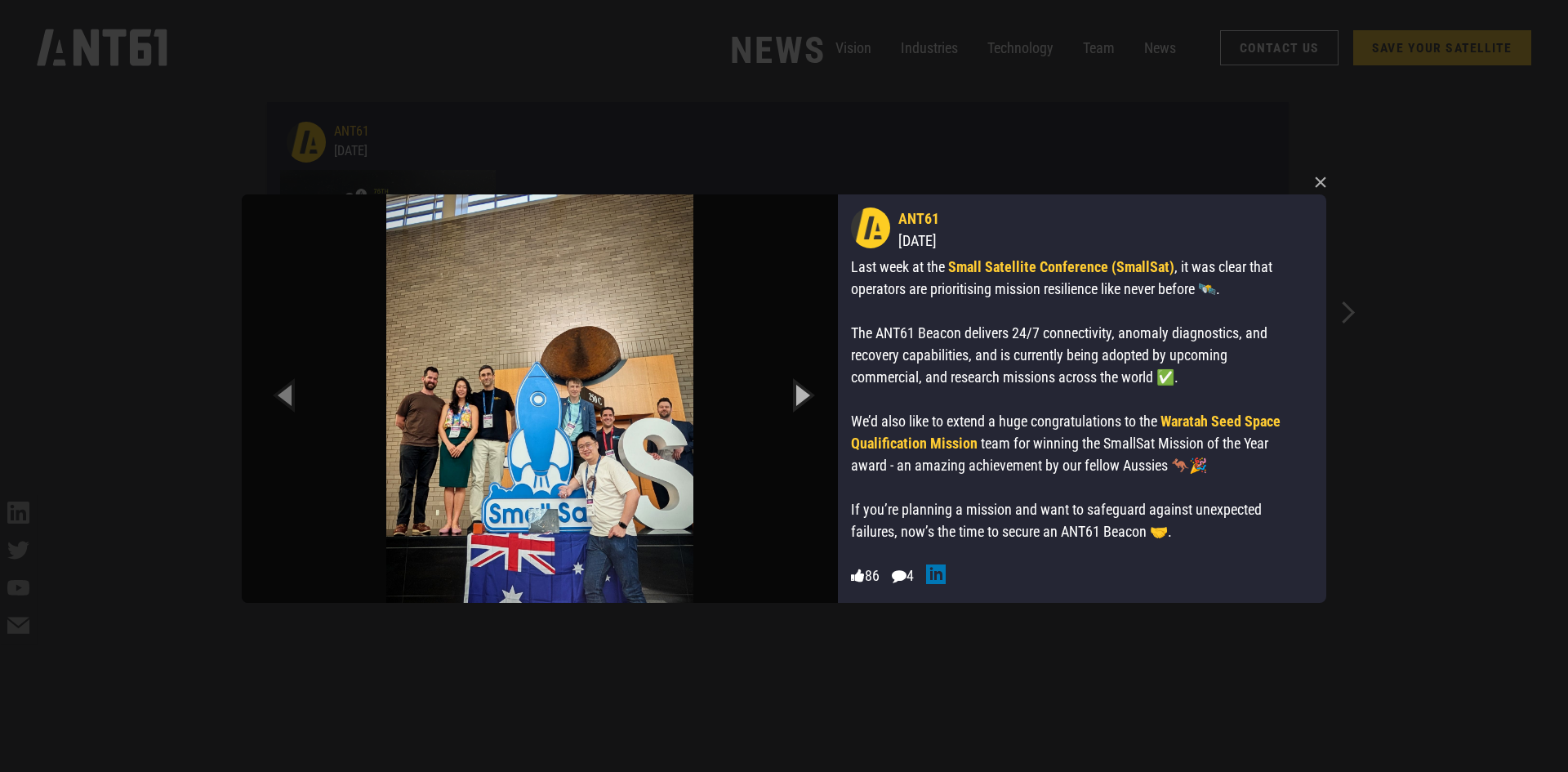
click at [786, 396] on icon "Next slide" at bounding box center [801, 394] width 73 height 90
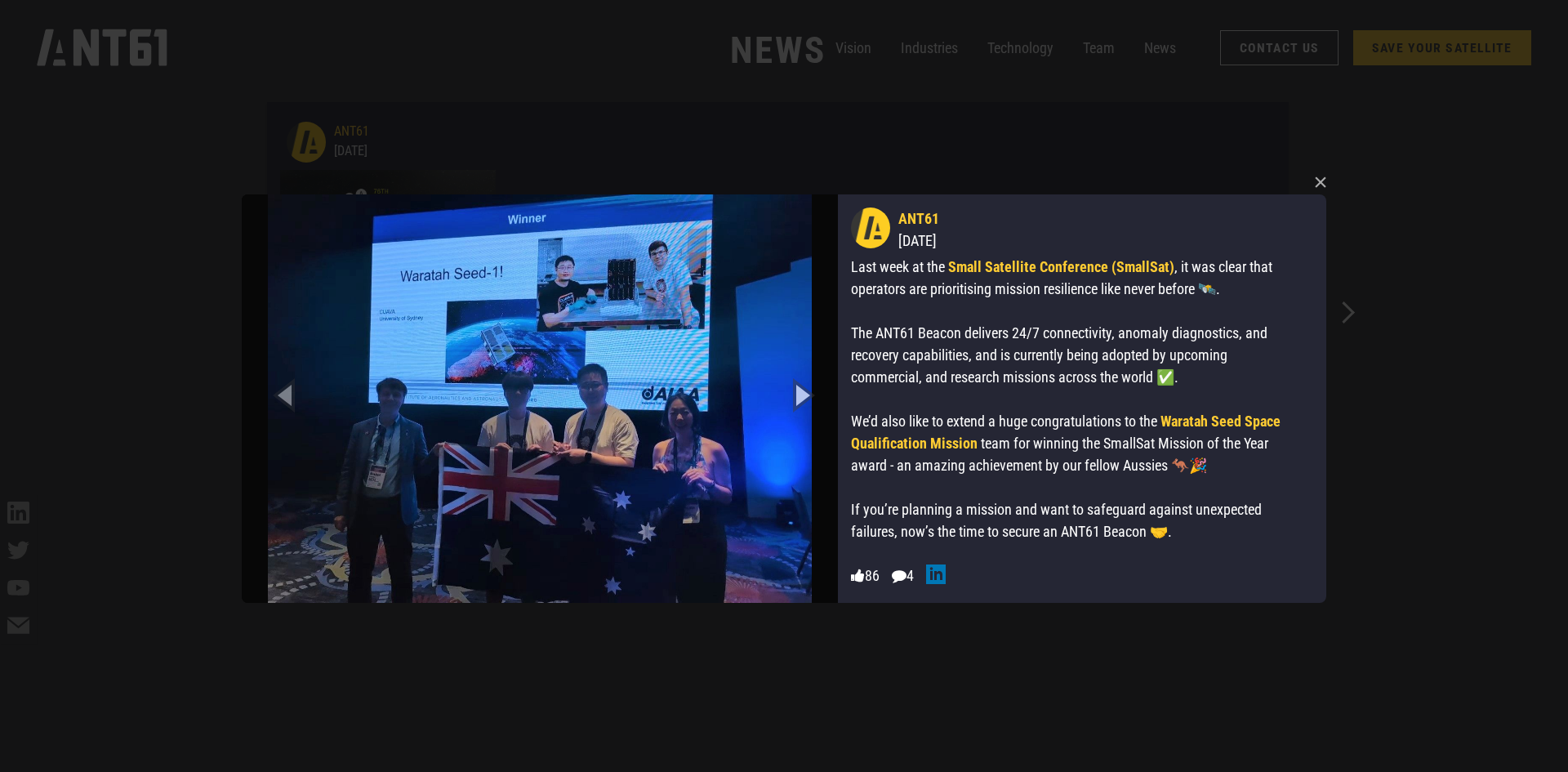
click at [786, 396] on icon "Next slide" at bounding box center [801, 394] width 73 height 90
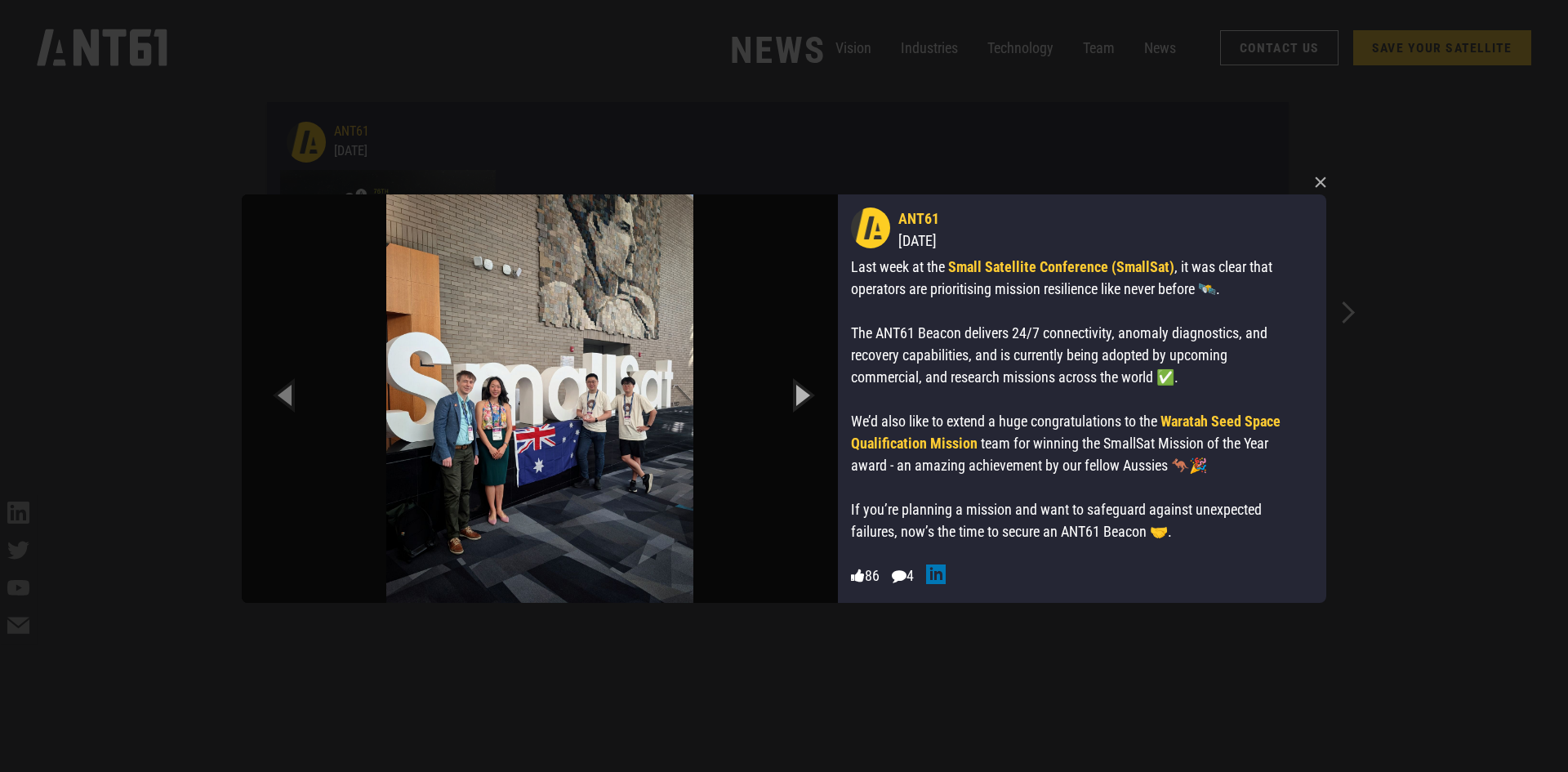
click at [786, 396] on icon "Next slide" at bounding box center [801, 394] width 73 height 90
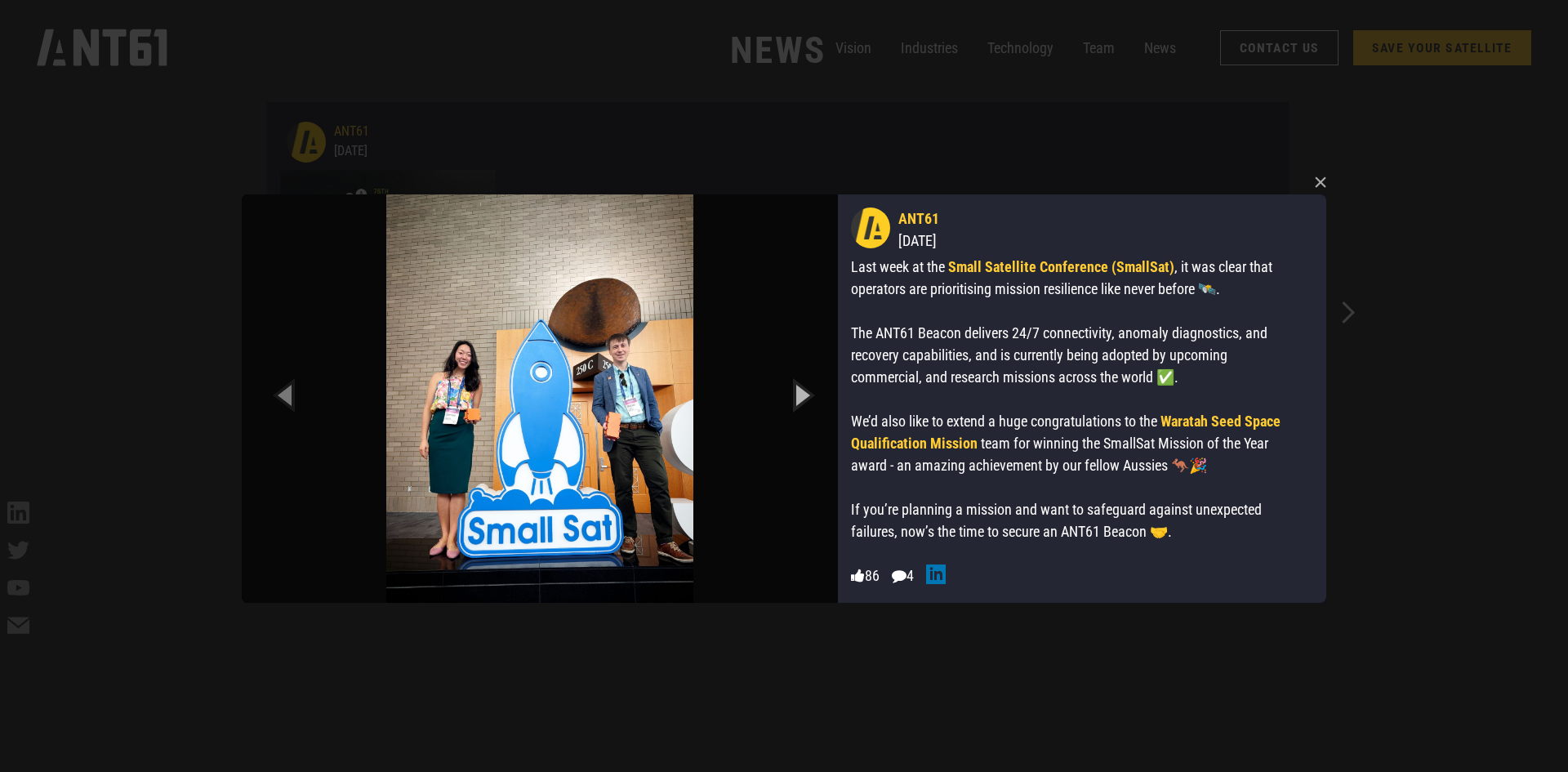
click at [786, 396] on icon "Next slide" at bounding box center [801, 394] width 73 height 90
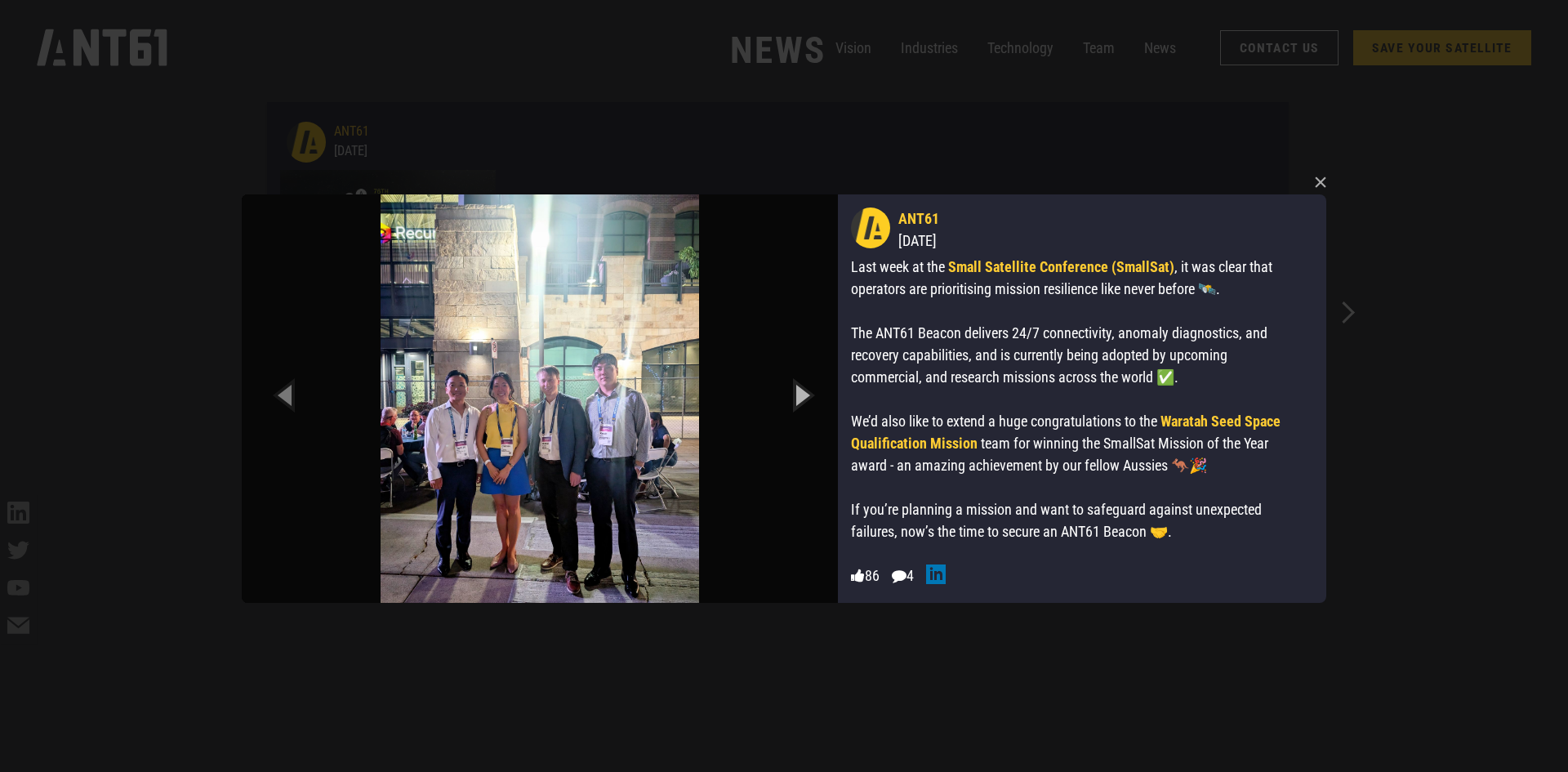
click at [786, 396] on icon "Next slide" at bounding box center [801, 394] width 73 height 90
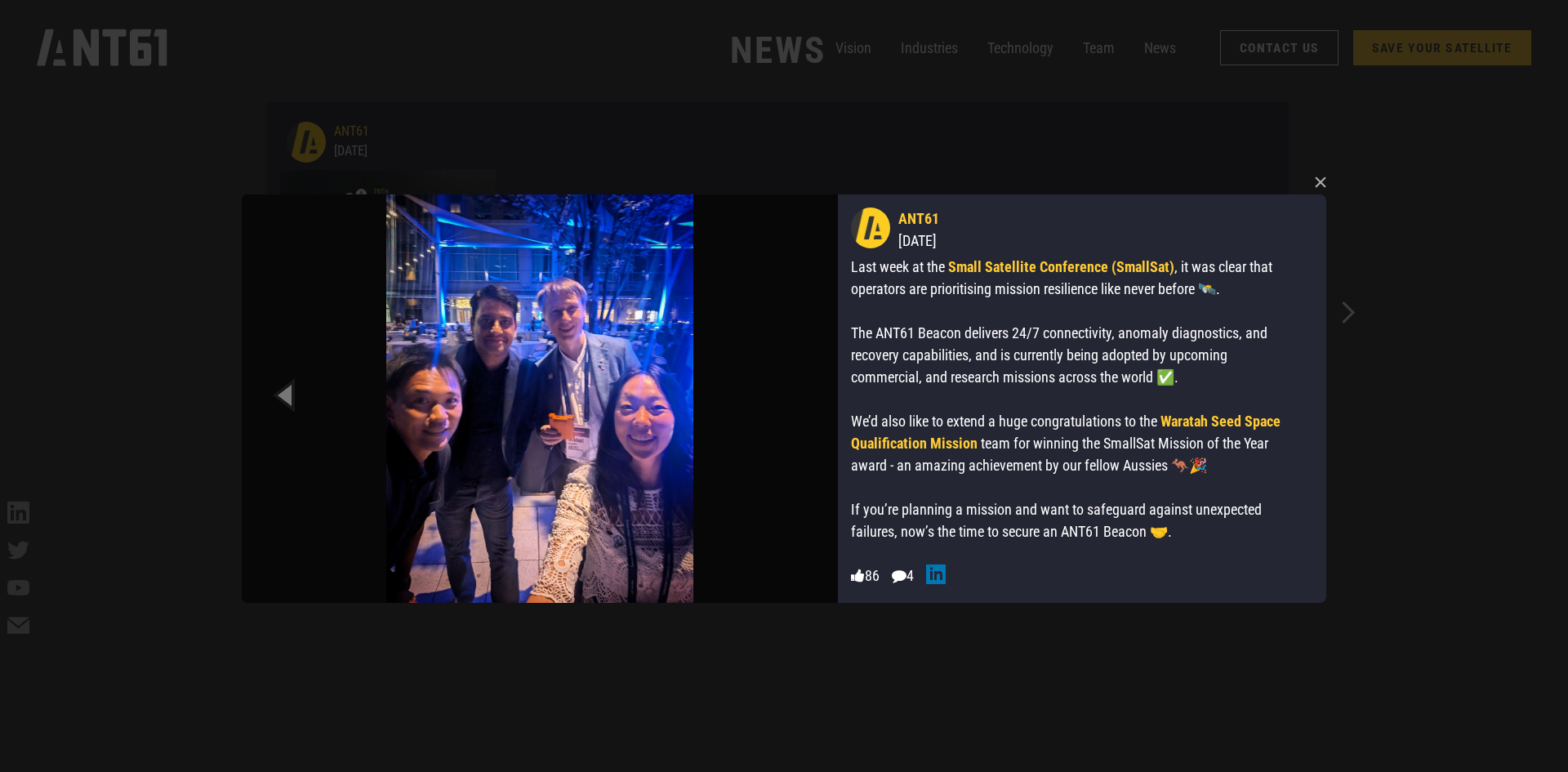
click at [786, 396] on img at bounding box center [539, 398] width 596 height 408
click at [292, 391] on icon "Previous slide" at bounding box center [287, 394] width 73 height 90
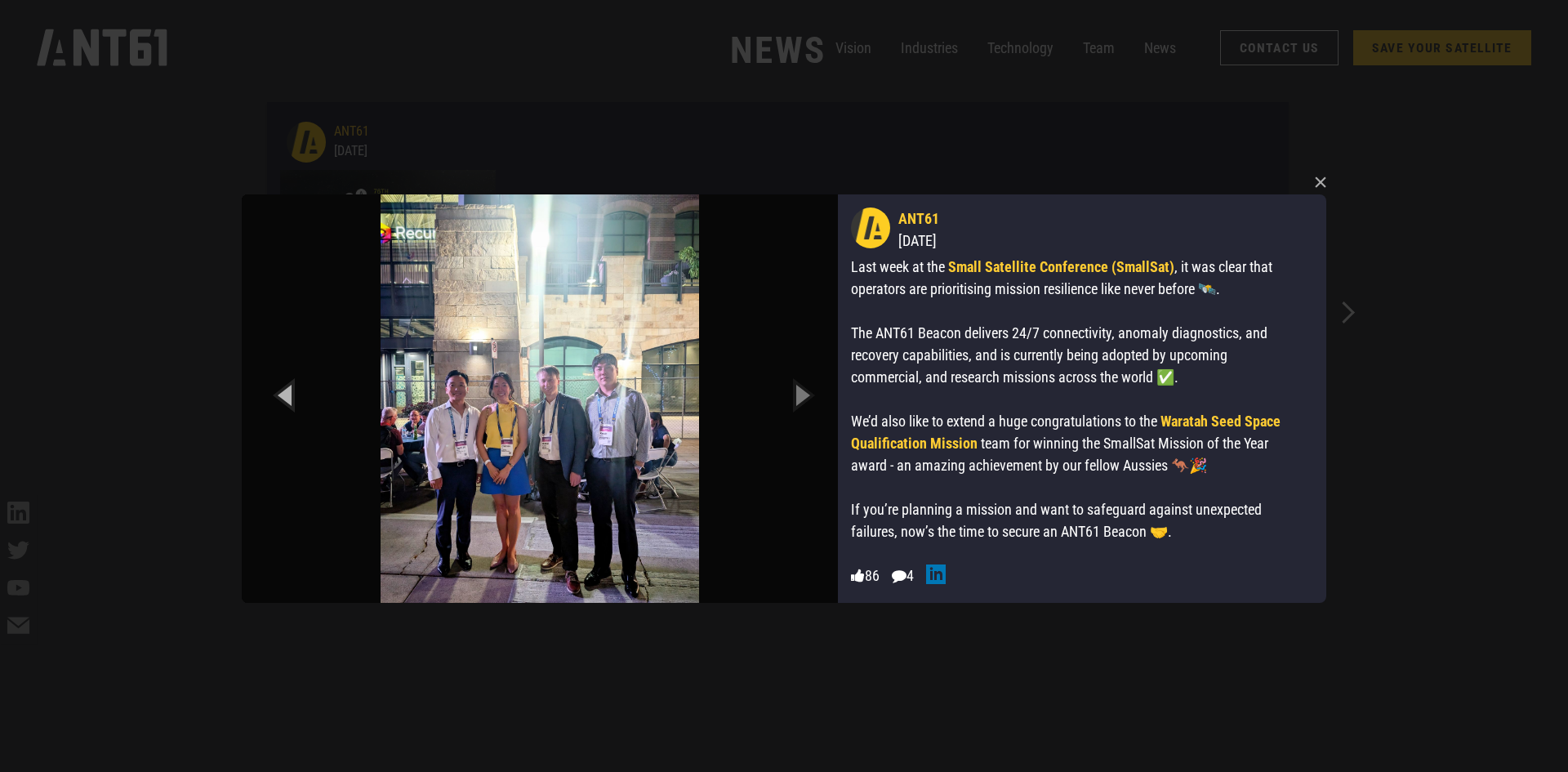
click at [292, 391] on icon "Previous slide" at bounding box center [287, 394] width 73 height 90
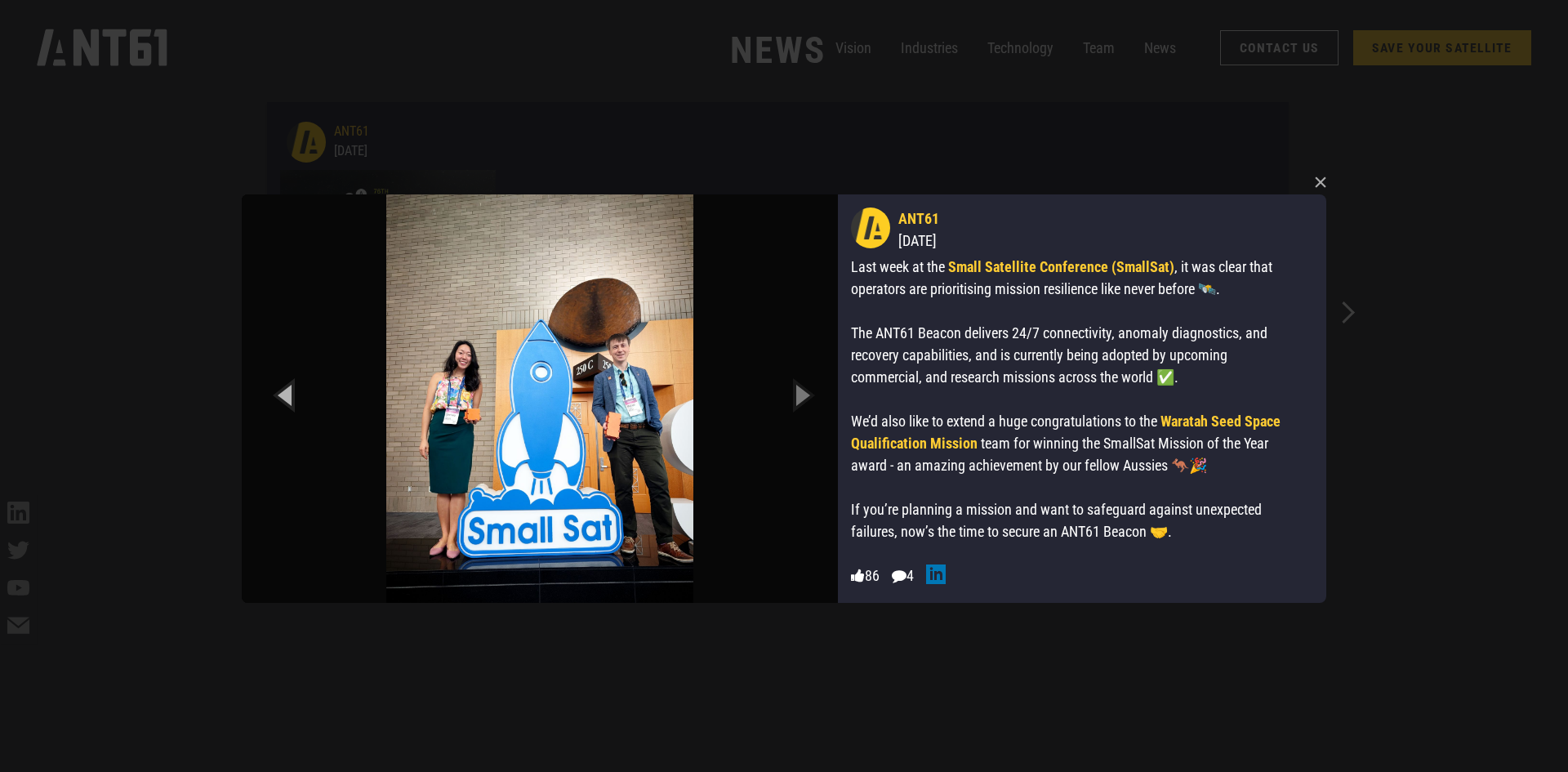
click at [292, 391] on icon "Previous slide" at bounding box center [287, 394] width 73 height 90
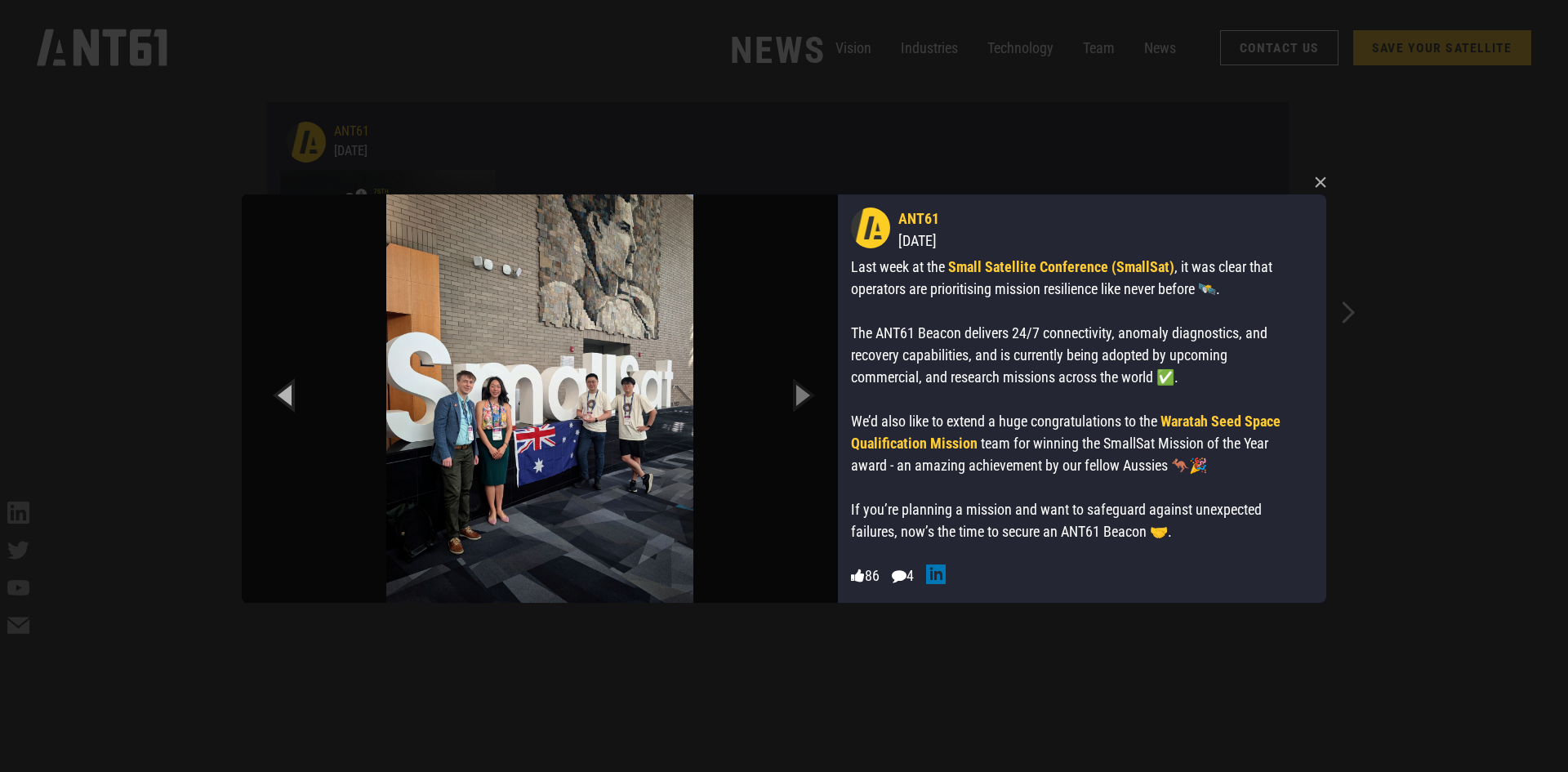
click at [292, 391] on icon "Previous slide" at bounding box center [287, 394] width 73 height 90
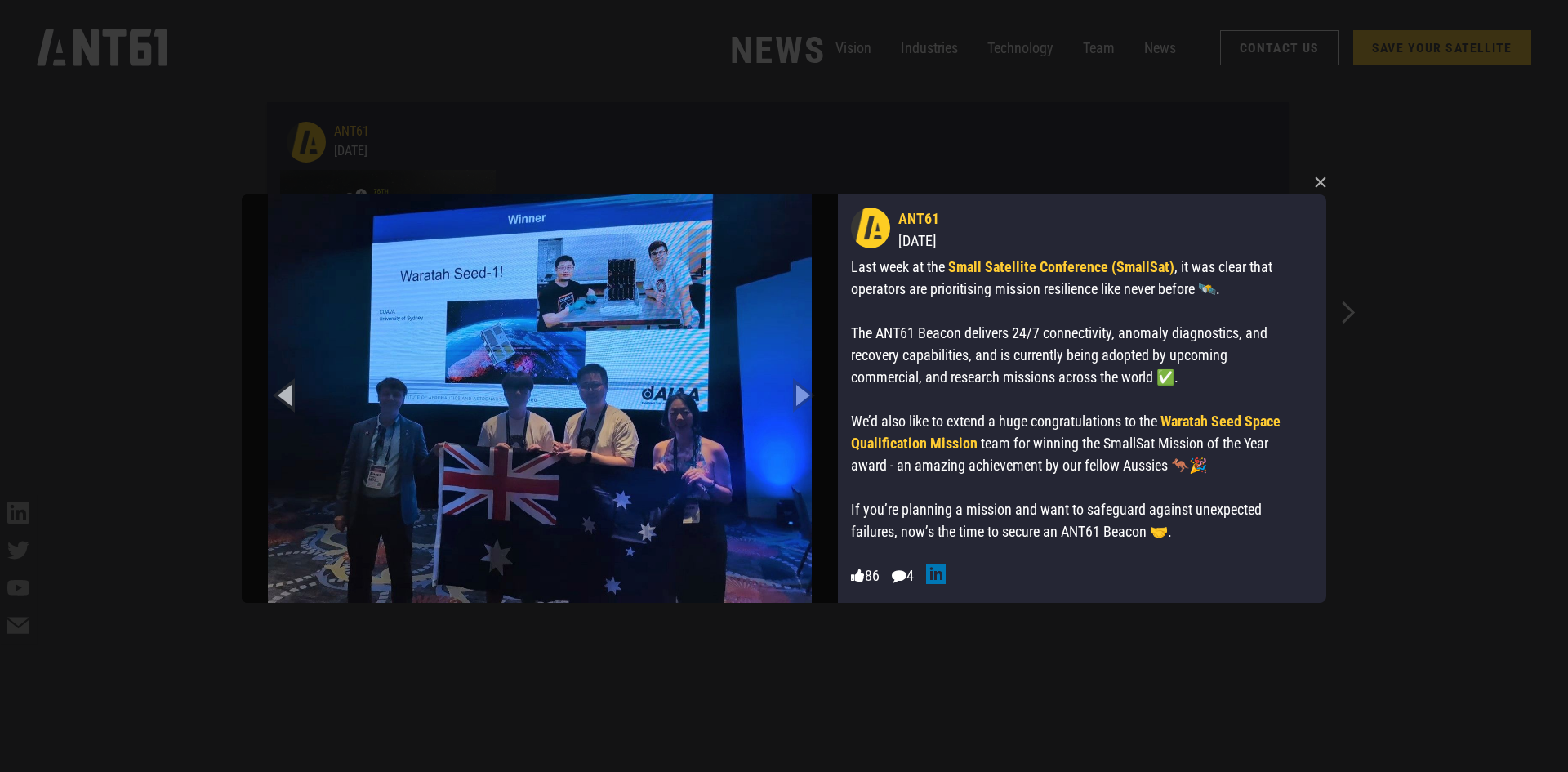
click at [292, 391] on icon "Previous slide" at bounding box center [287, 394] width 73 height 90
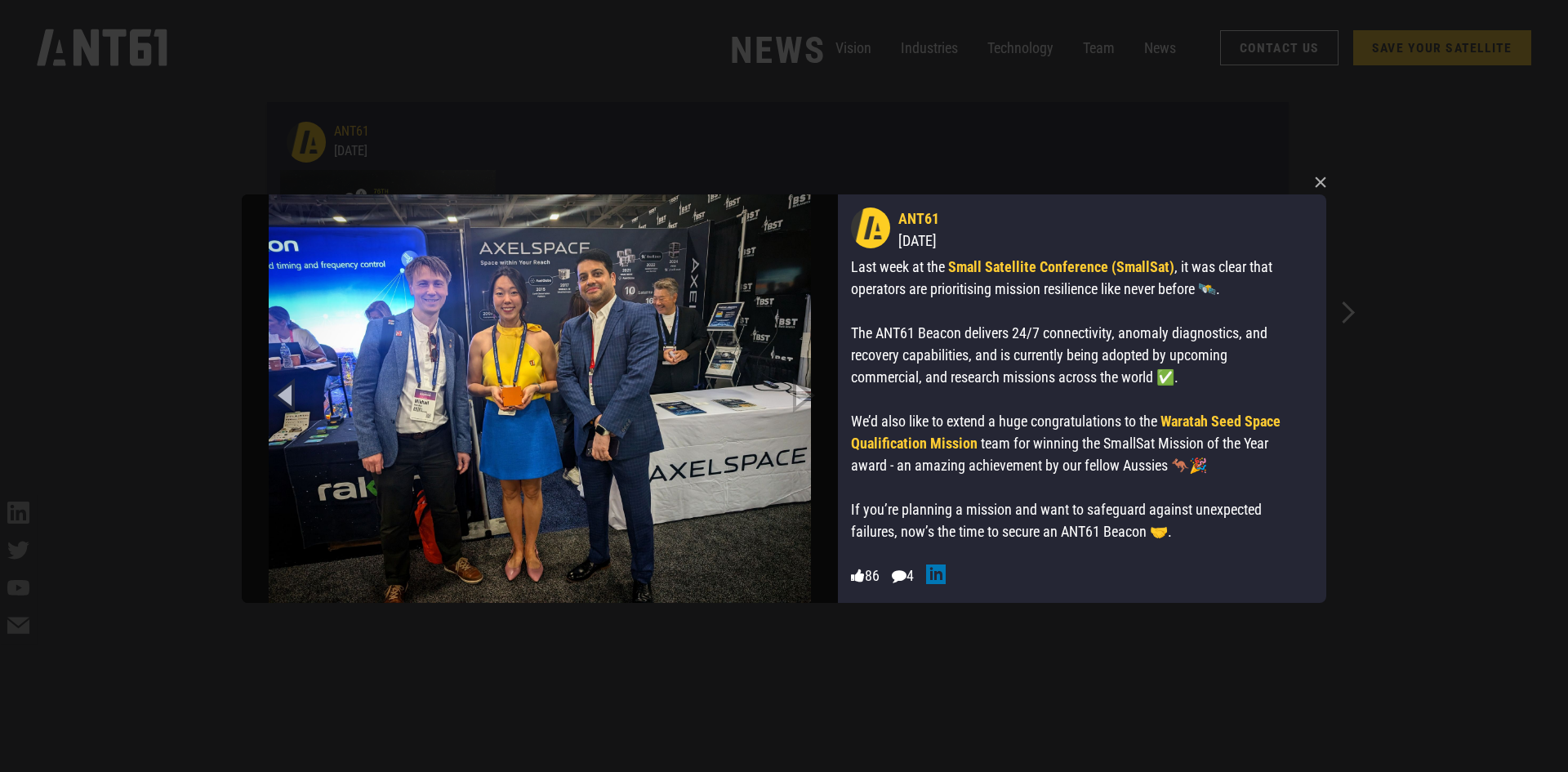
click at [292, 391] on icon "Previous slide" at bounding box center [287, 394] width 73 height 90
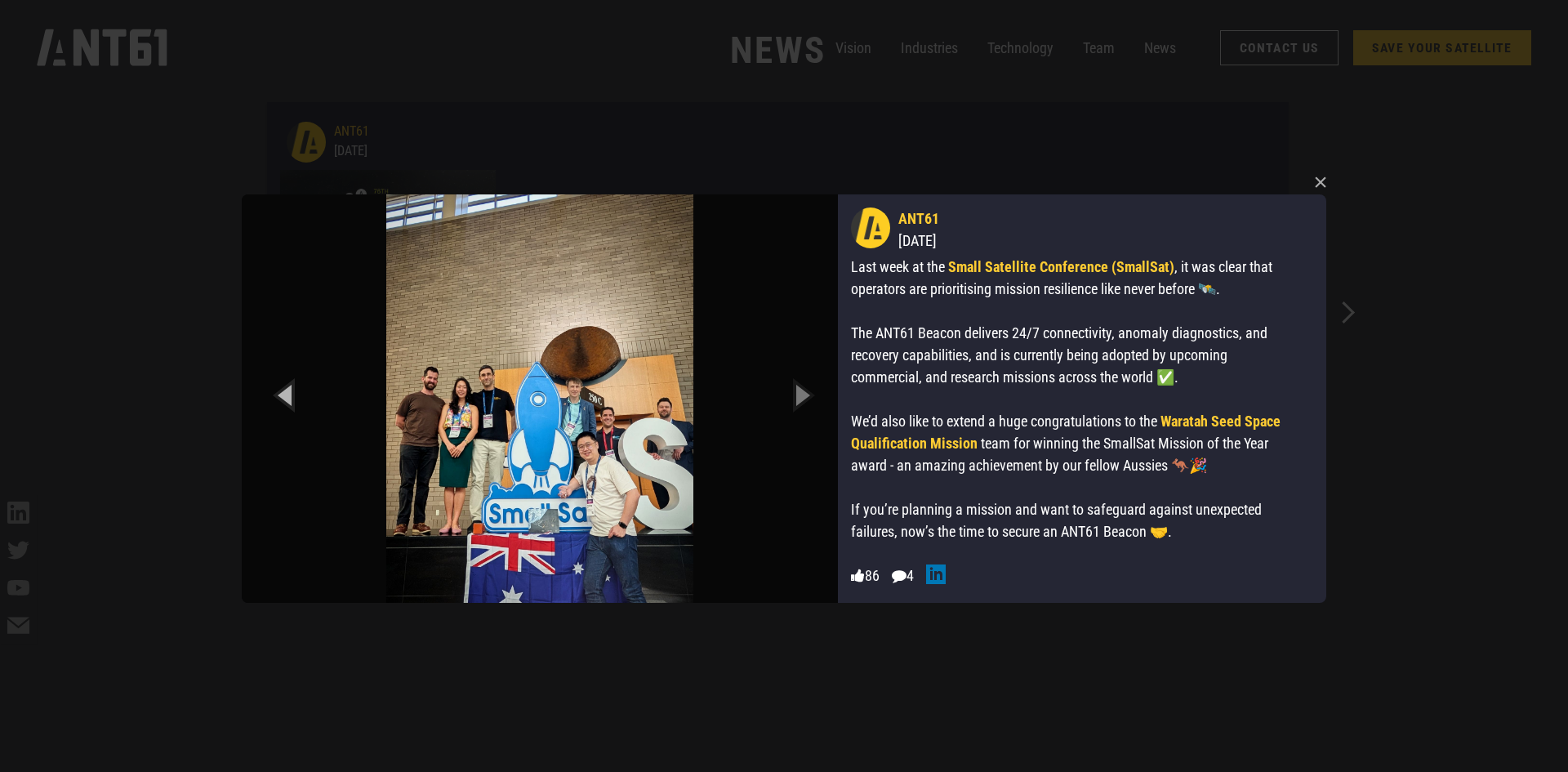
click at [292, 391] on icon "Previous slide" at bounding box center [287, 394] width 73 height 90
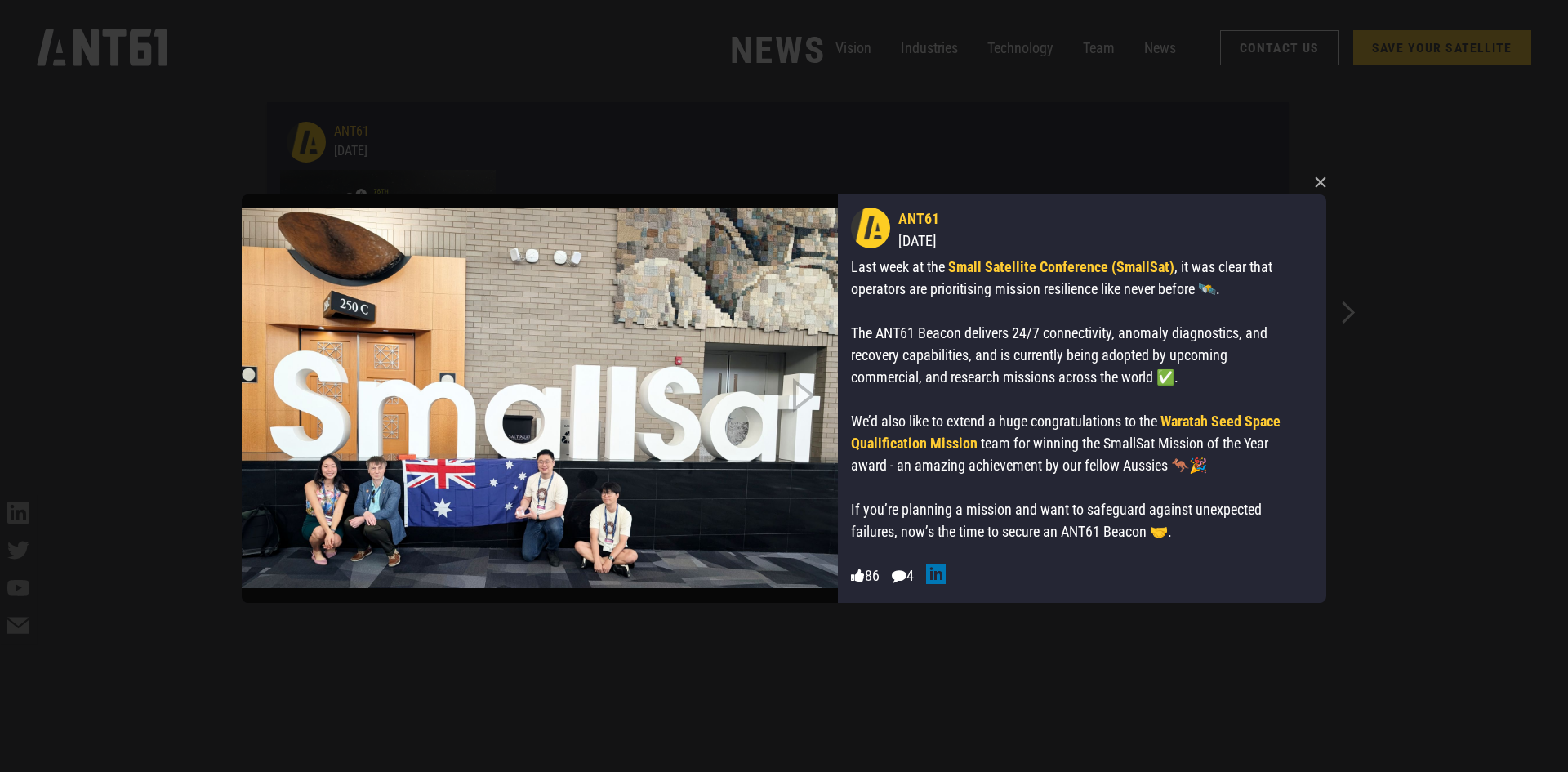
click at [292, 391] on img at bounding box center [539, 398] width 596 height 408
click at [1329, 175] on button "×" at bounding box center [1320, 181] width 24 height 24
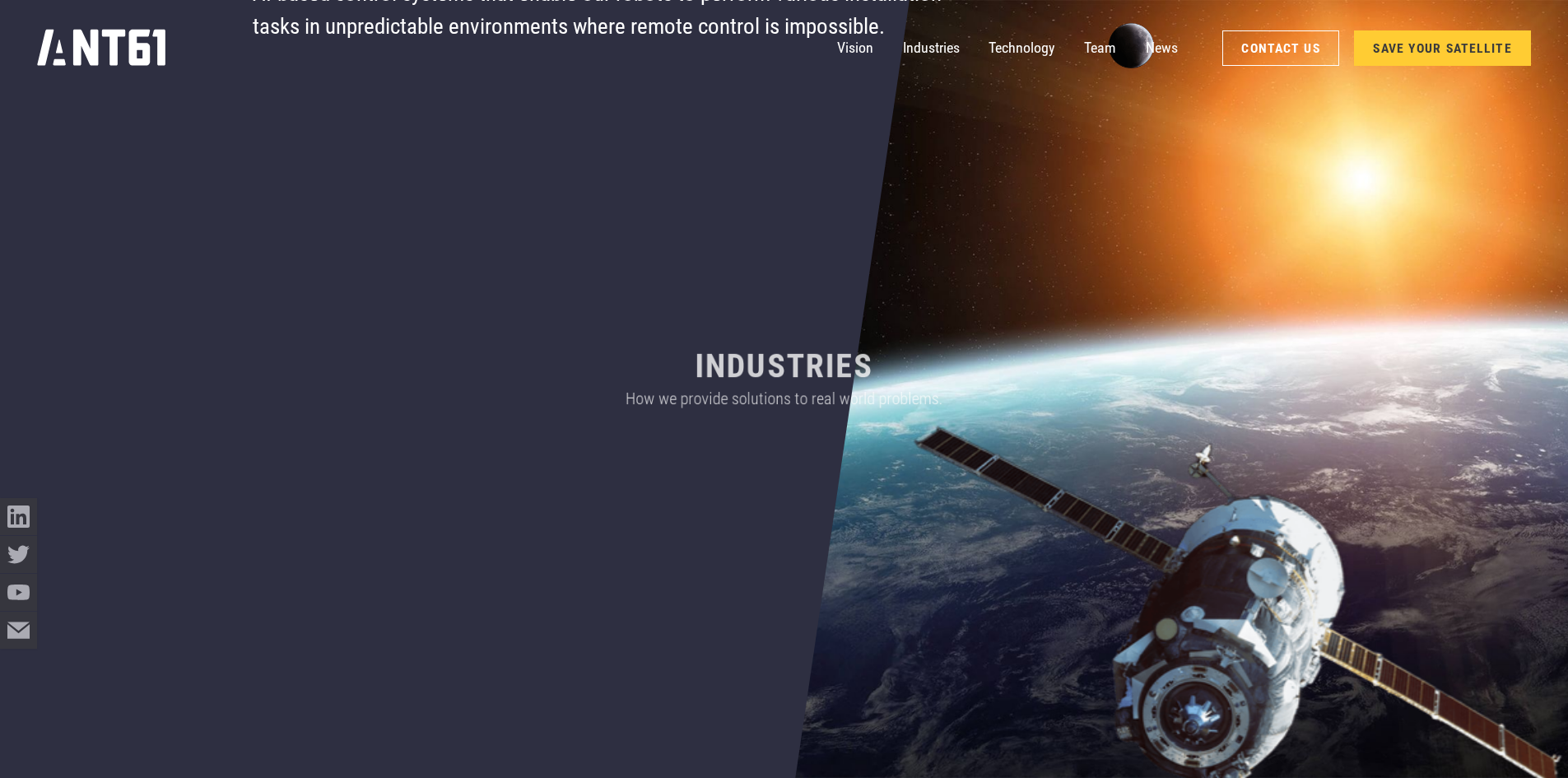
scroll to position [0, 0]
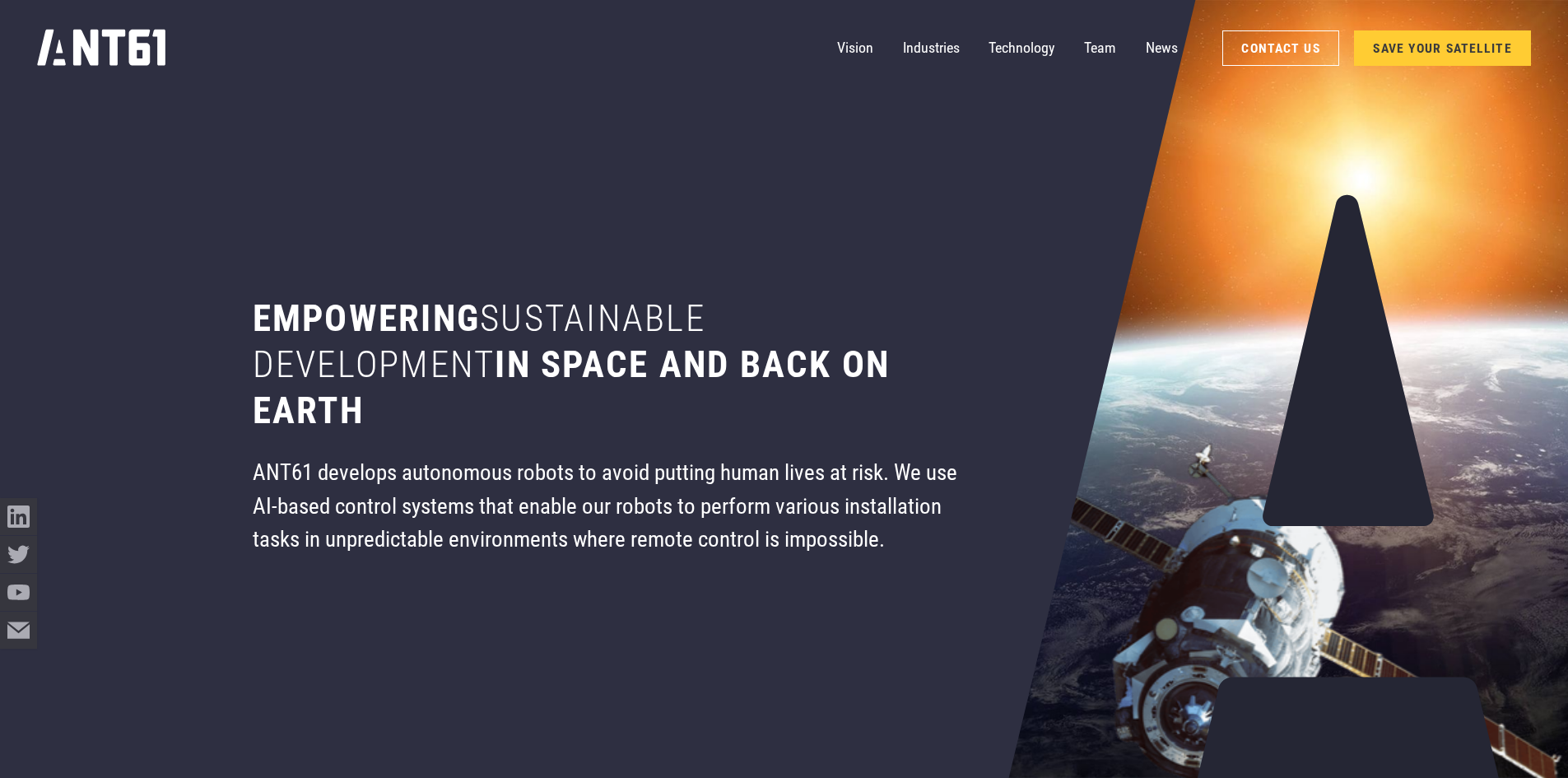
click at [106, 63] on icon "home" at bounding box center [102, 48] width 131 height 38
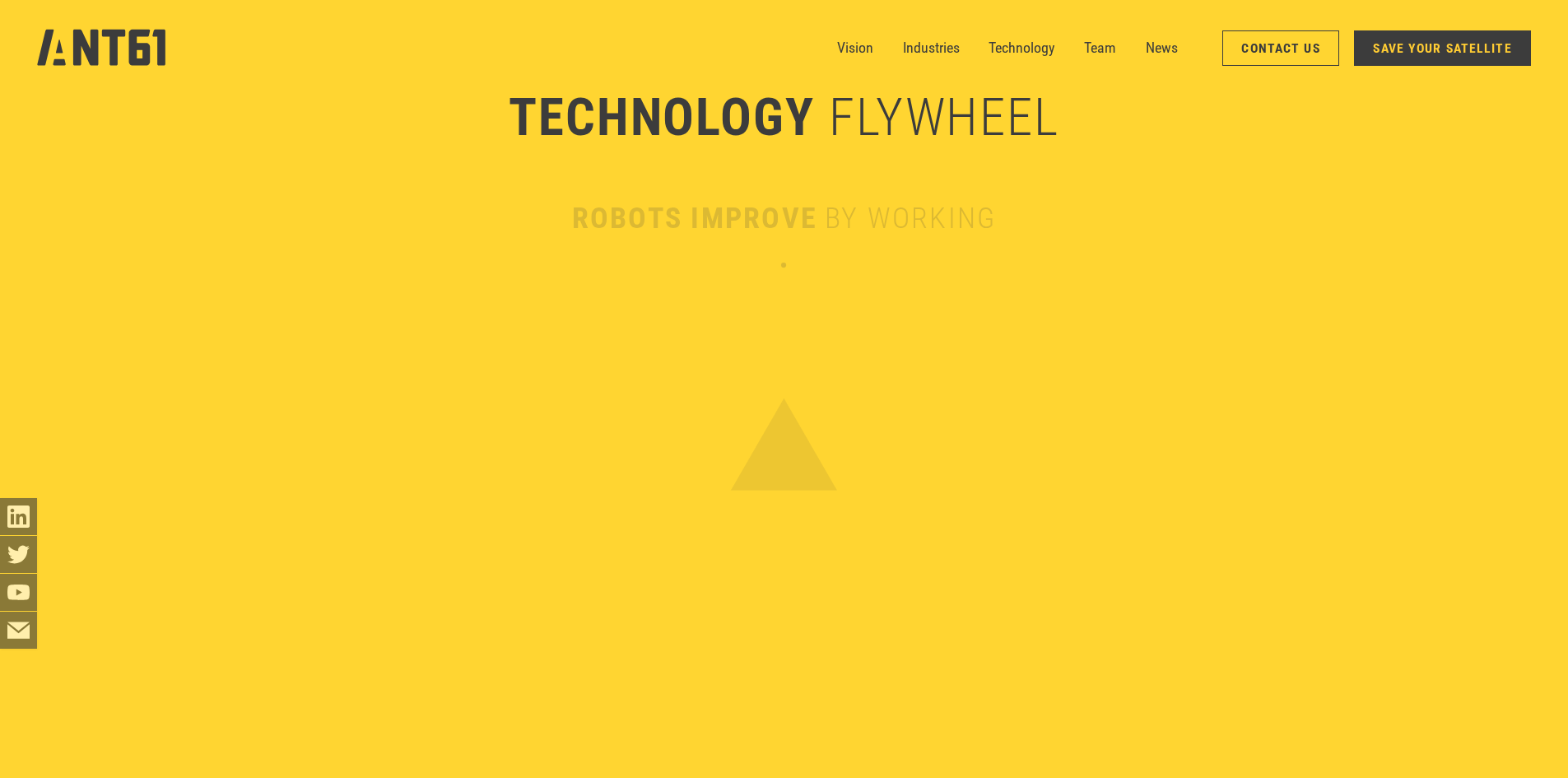
scroll to position [5349, 0]
drag, startPoint x: 856, startPoint y: 46, endPoint x: 860, endPoint y: 60, distance: 14.6
click at [856, 46] on link "Vision" at bounding box center [855, 48] width 36 height 37
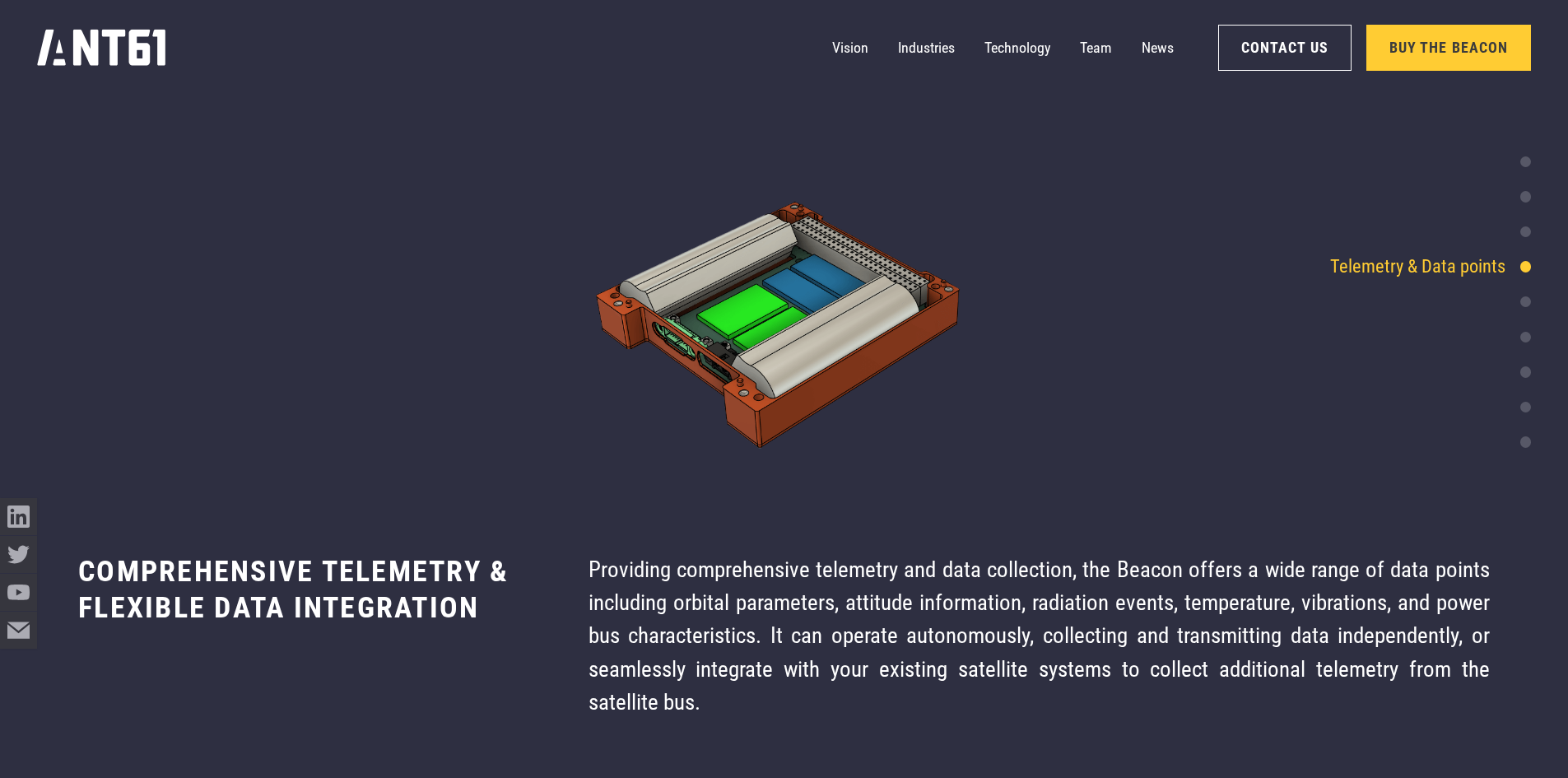
scroll to position [5595, 0]
